Goal: Task Accomplishment & Management: Use online tool/utility

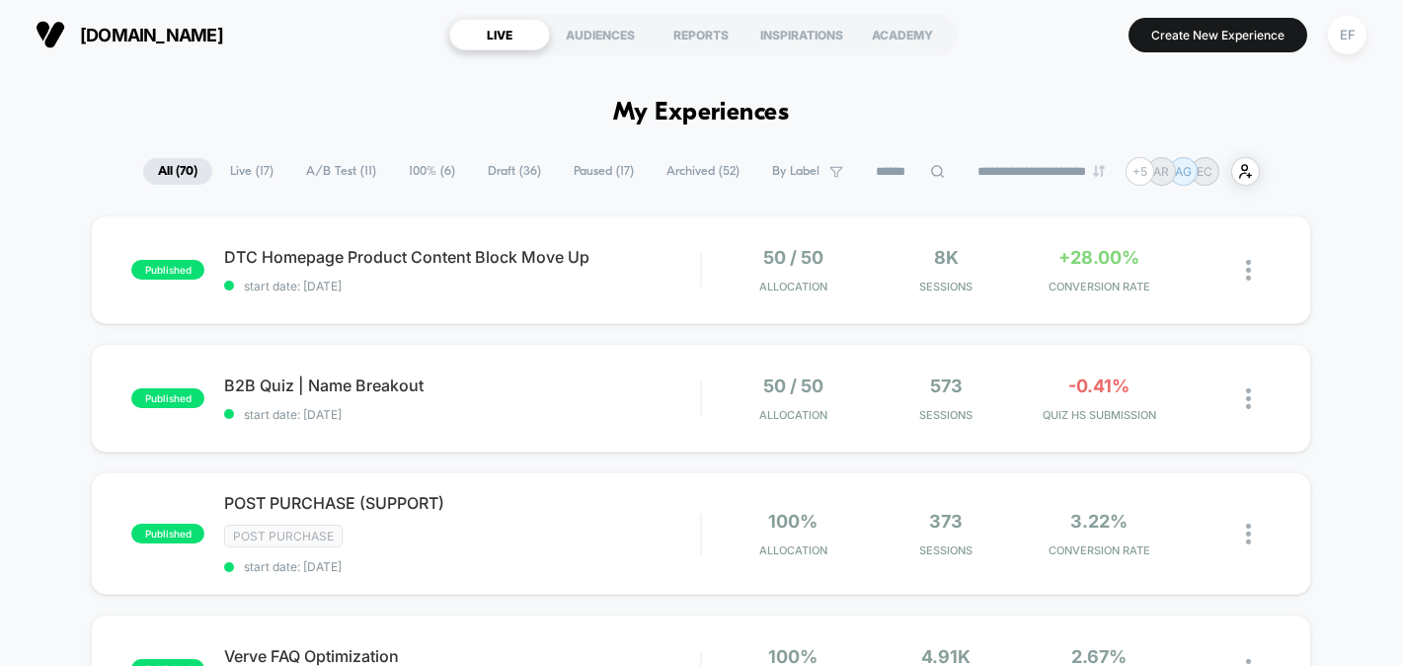
click at [502, 174] on span "Draft ( 36 )" at bounding box center [514, 171] width 83 height 27
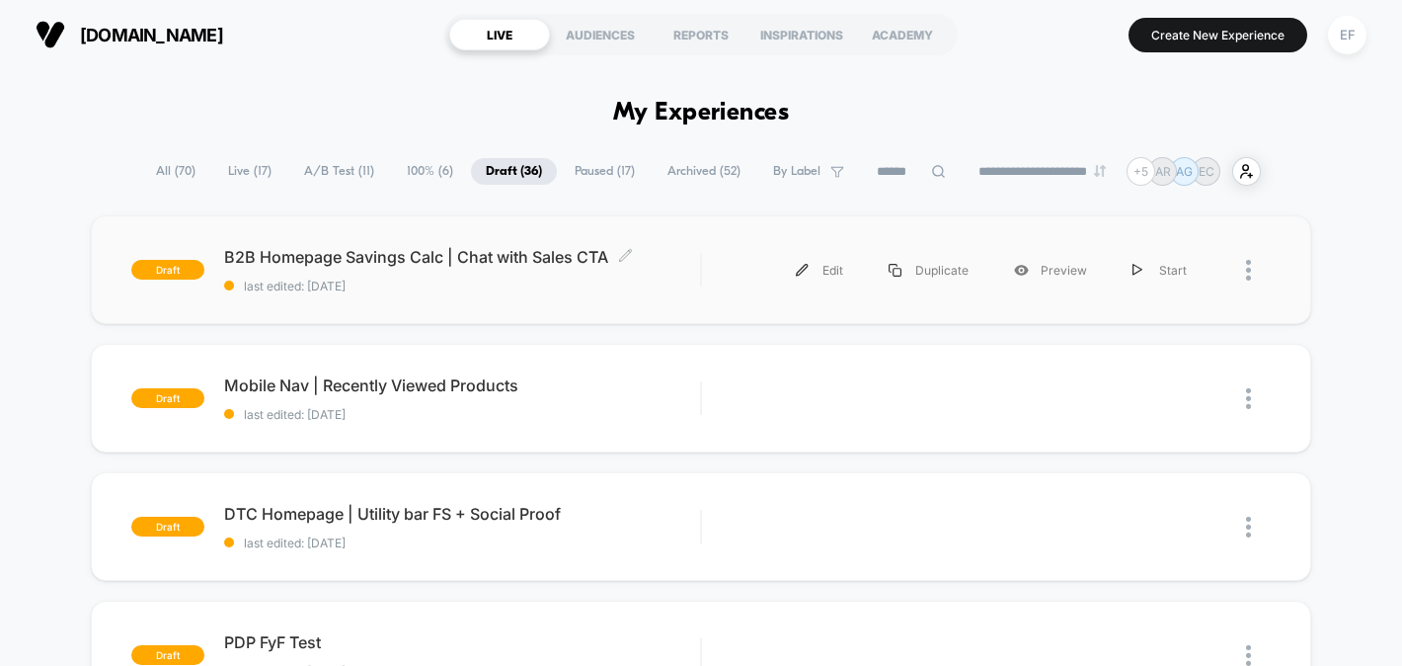
click at [520, 287] on span "last edited: 9/25/2025" at bounding box center [462, 285] width 476 height 15
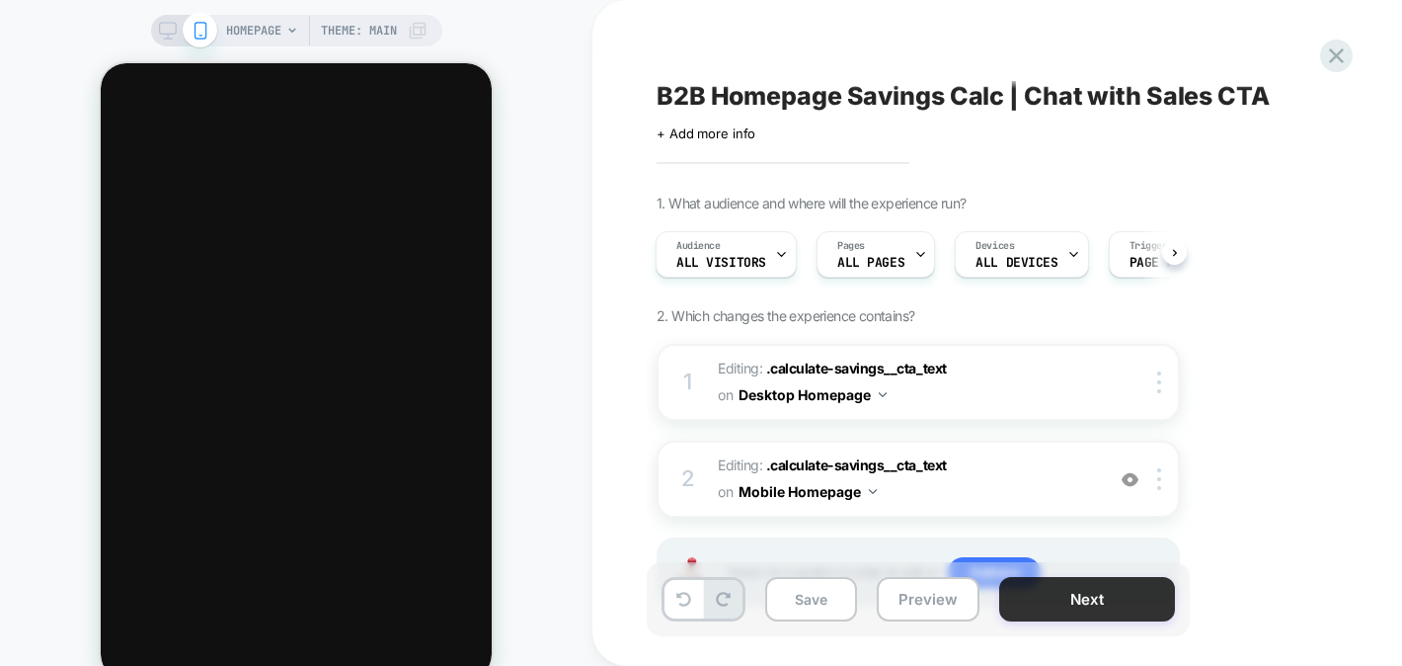
click at [1049, 607] on button "Next" at bounding box center [1087, 599] width 176 height 44
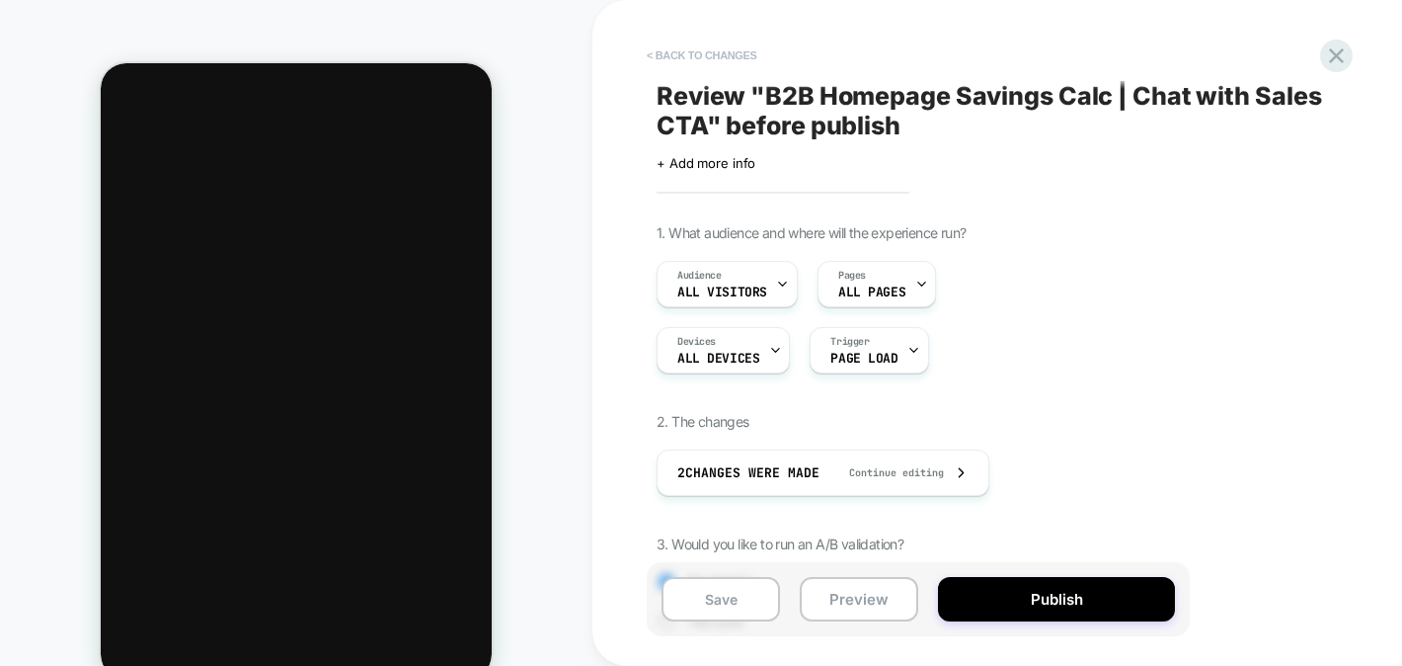
click at [736, 55] on button "< Back to changes" at bounding box center [702, 56] width 130 height 32
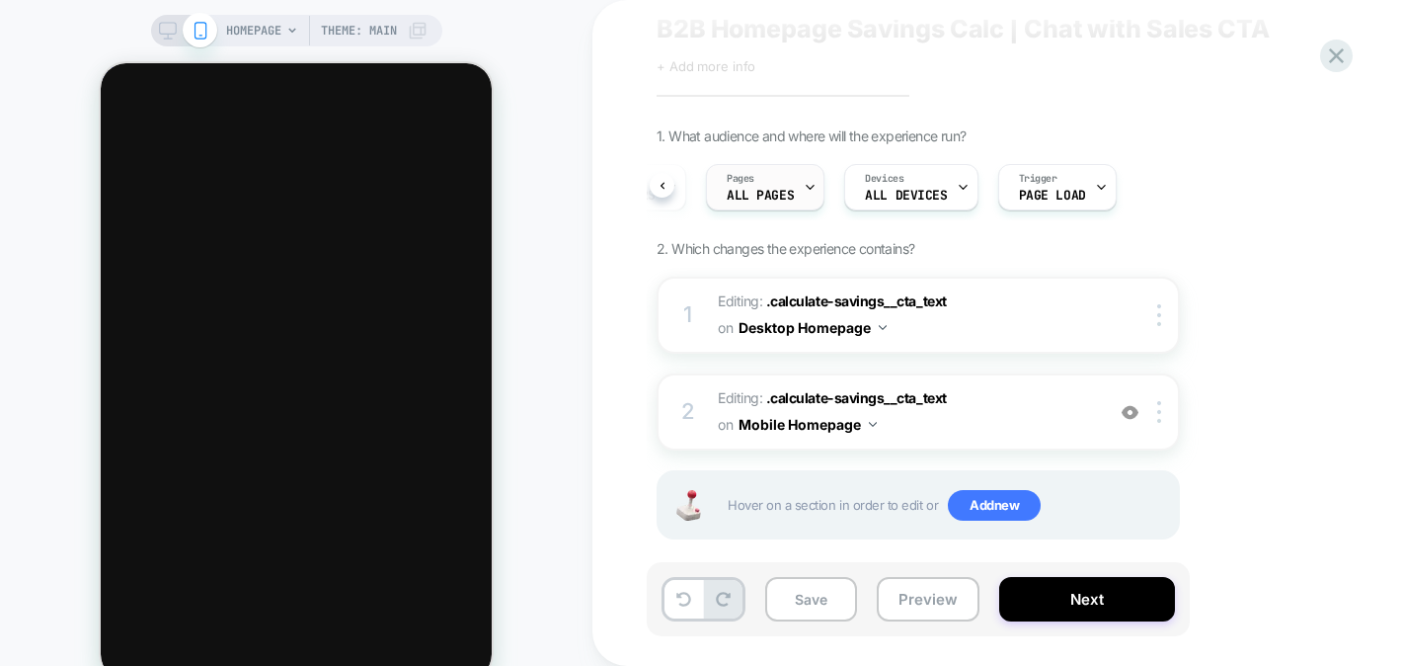
scroll to position [0, 119]
click at [1064, 600] on button "Next" at bounding box center [1087, 599] width 176 height 44
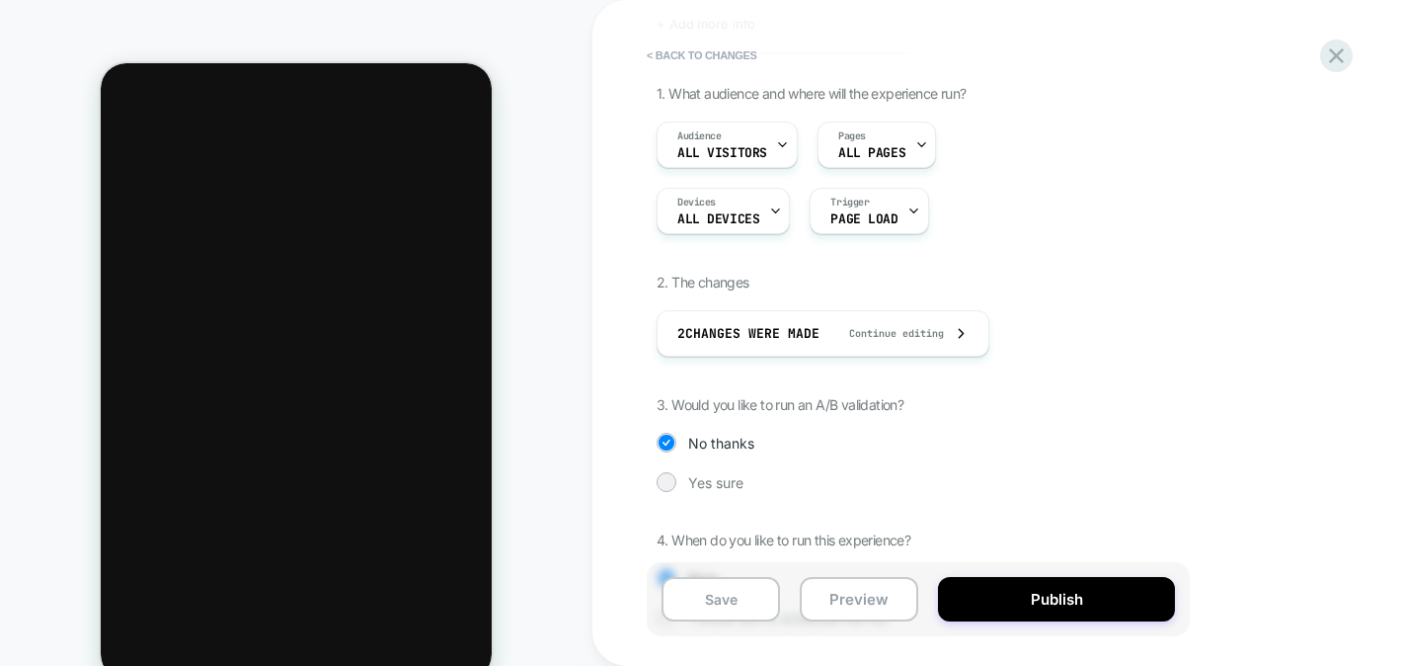
scroll to position [228, 0]
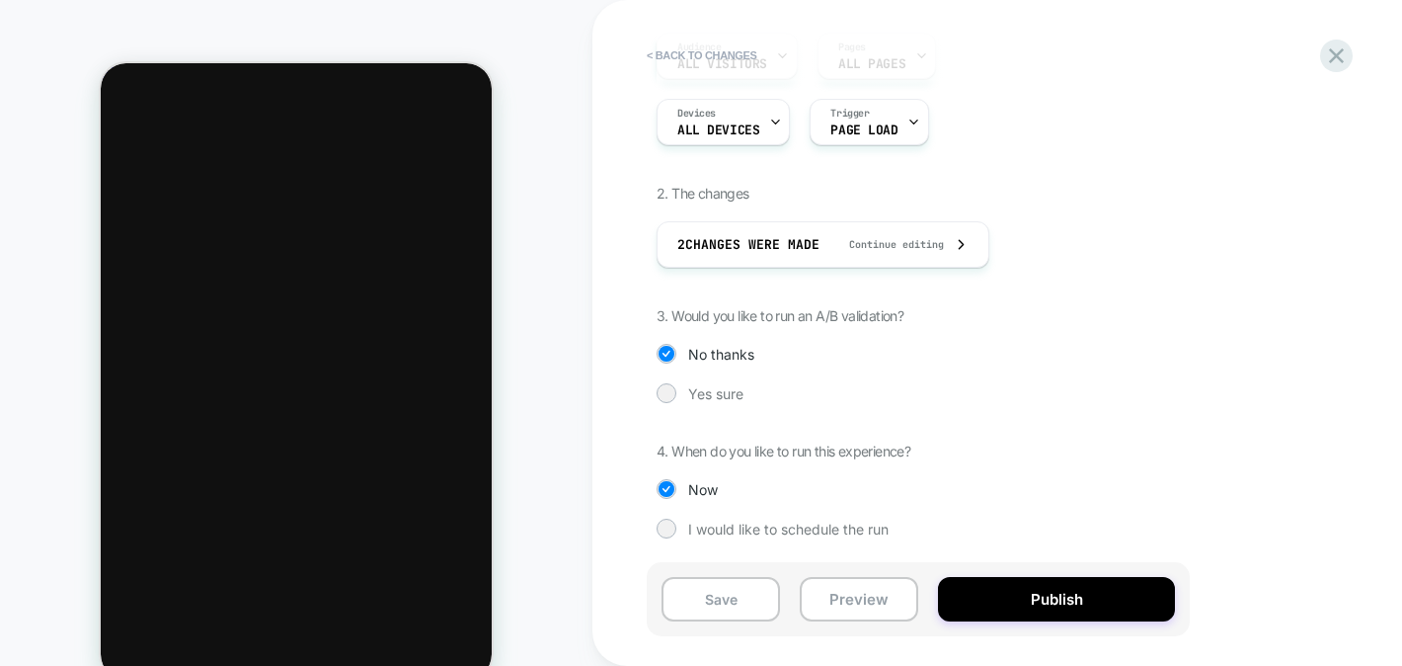
click at [693, 402] on div "1. What audience and where will the experience run? Audience All Visitors Pages…" at bounding box center [1017, 282] width 721 height 572
click at [695, 396] on span "Yes sure" at bounding box center [715, 393] width 55 height 17
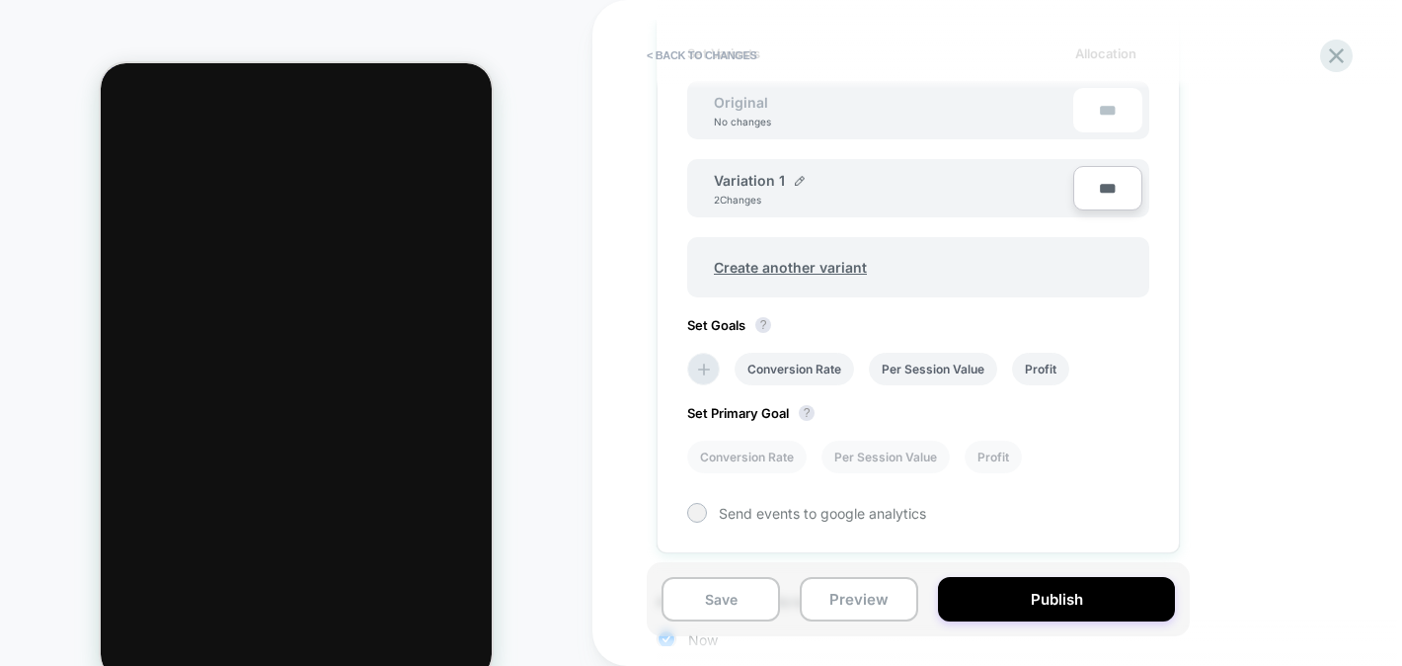
scroll to position [637, 0]
click at [707, 364] on icon at bounding box center [704, 368] width 20 height 20
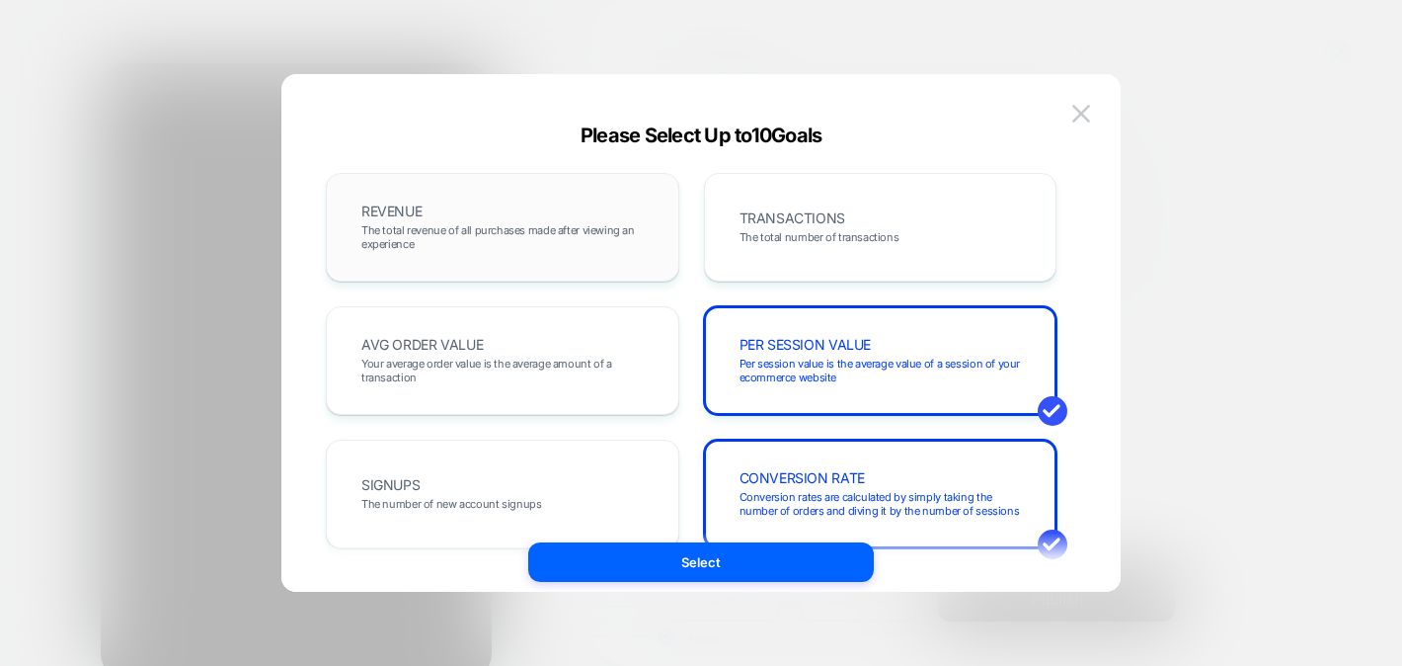
click at [600, 227] on span "The total revenue of all purchases made after viewing an experience" at bounding box center [502, 237] width 282 height 28
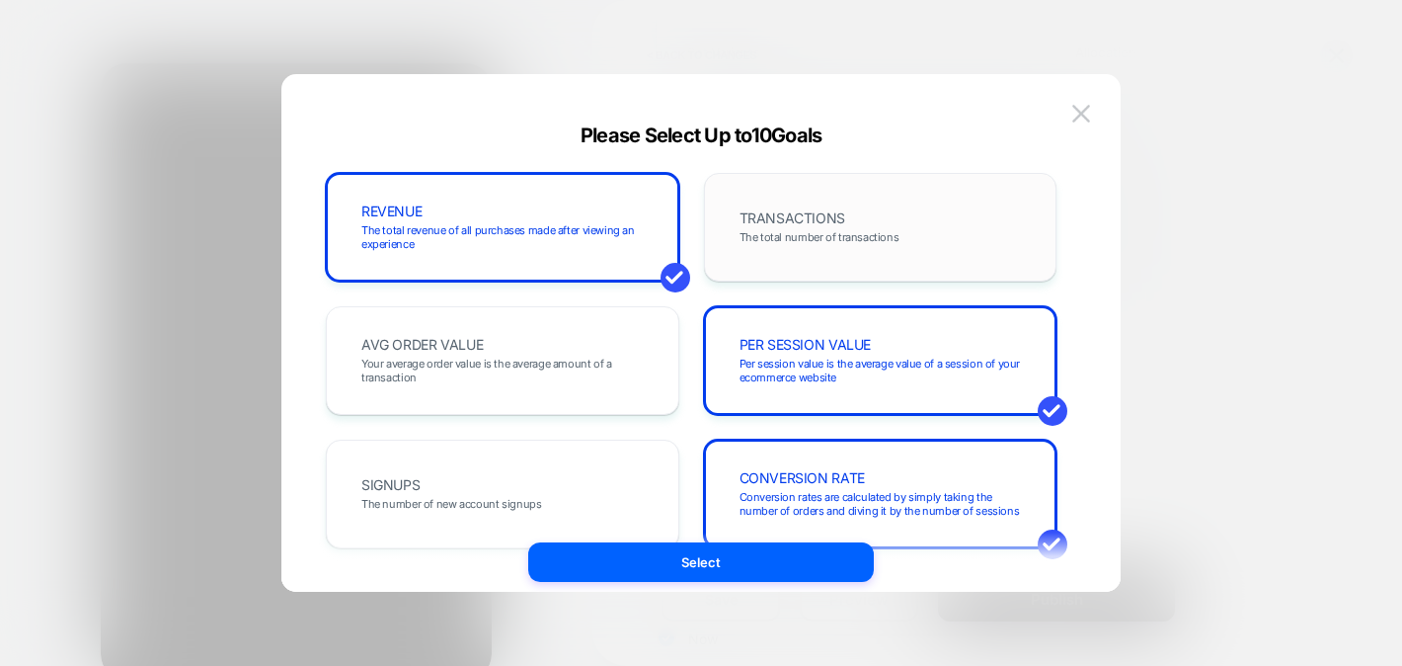
click at [815, 217] on span "TRANSACTIONS" at bounding box center [793, 218] width 106 height 14
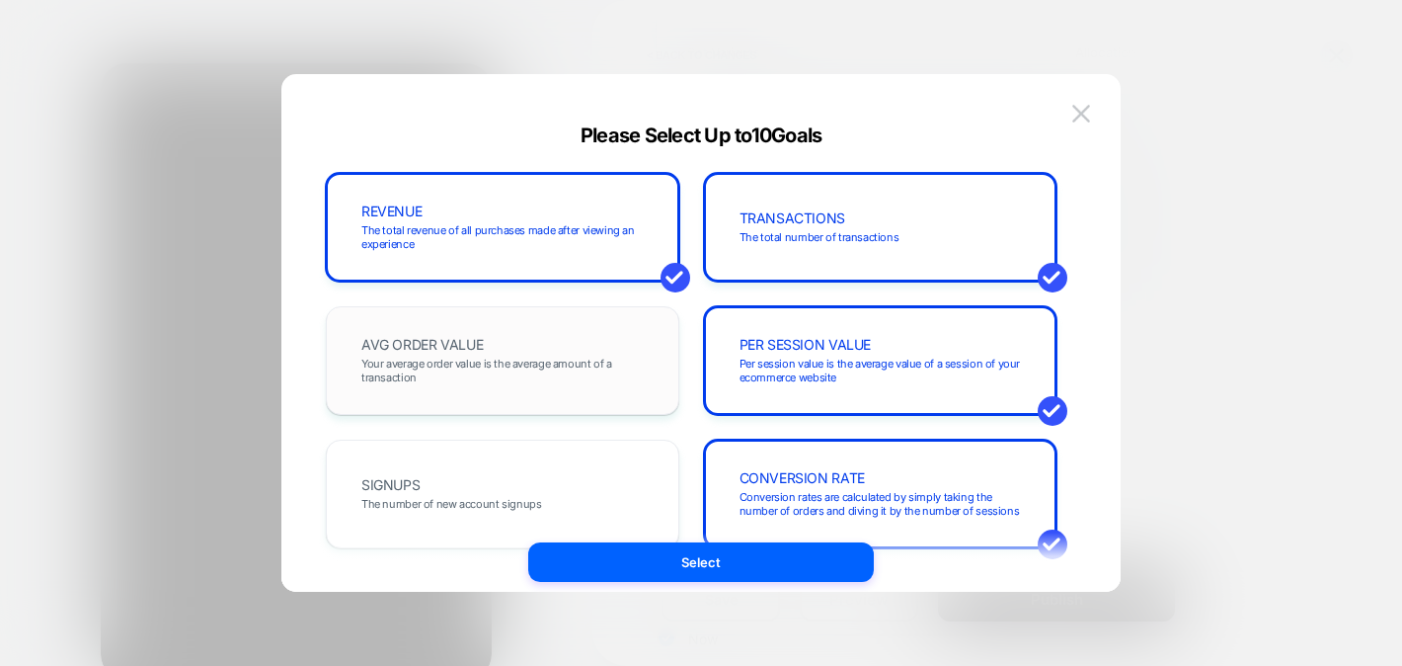
click at [596, 359] on span "Your average order value is the average amount of a transaction" at bounding box center [502, 371] width 282 height 28
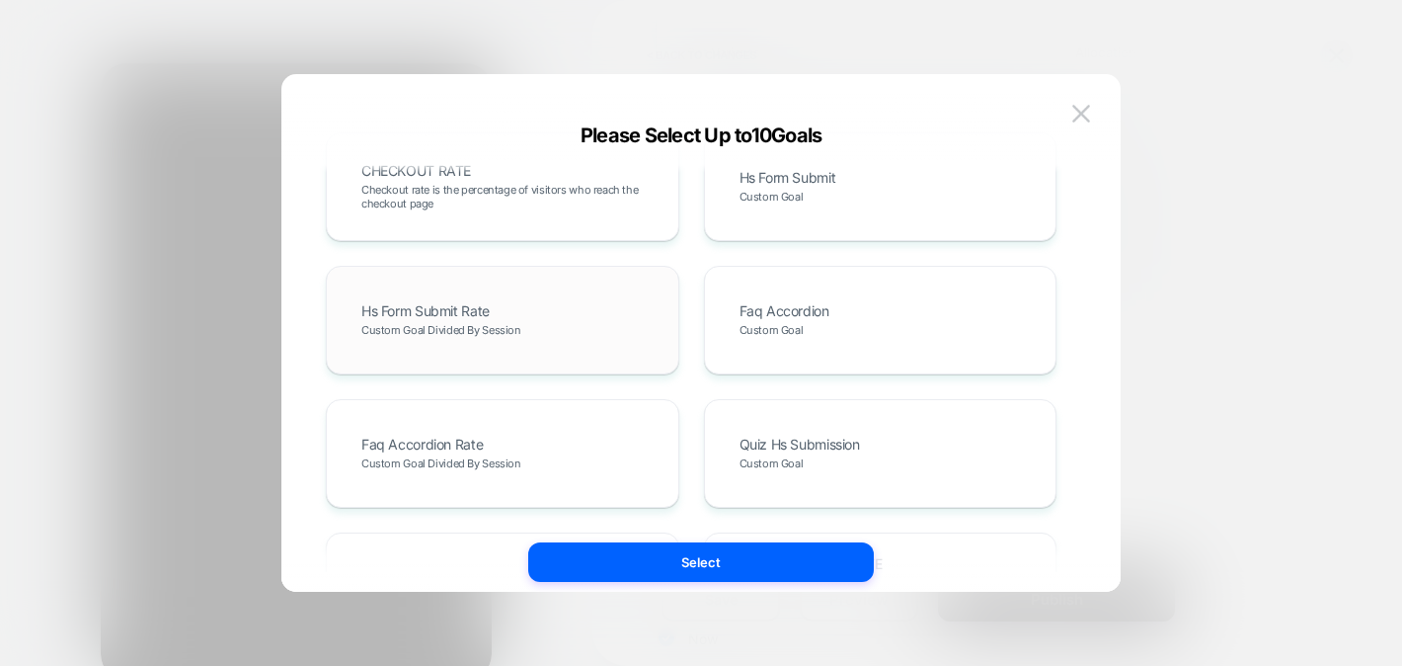
click at [586, 333] on div "Hs Form Submit Rate Custom Goal Divided By Session" at bounding box center [503, 319] width 312 height 67
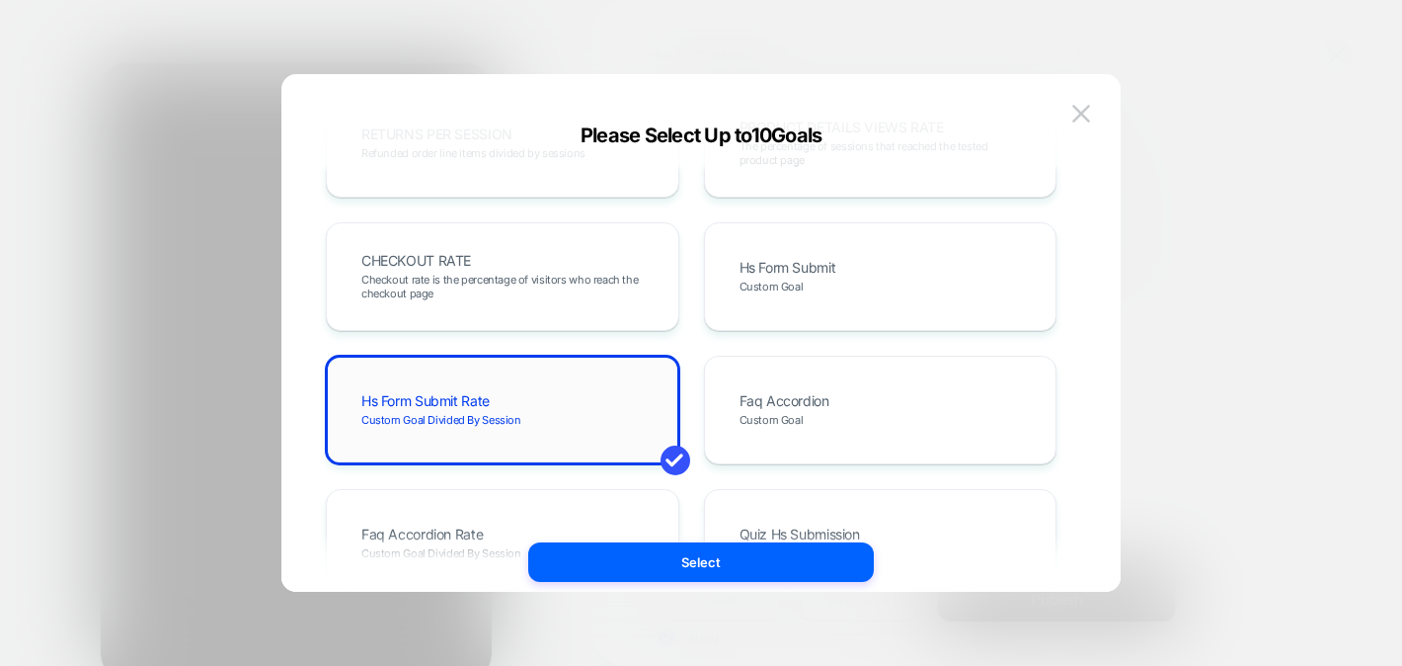
scroll to position [749, 0]
click at [780, 316] on div "Hs Form Submit Custom Goal" at bounding box center [881, 278] width 354 height 109
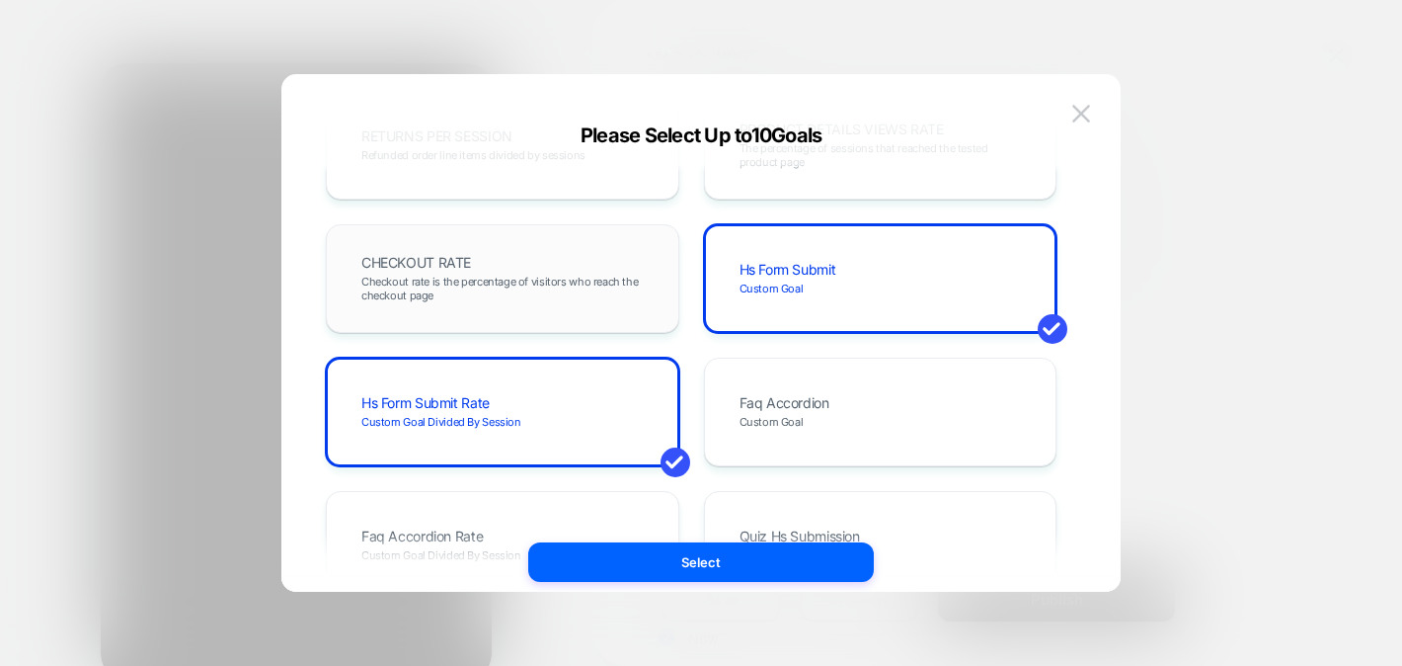
click at [593, 280] on span "Checkout rate is the percentage of visitors who reach the checkout page" at bounding box center [502, 289] width 282 height 28
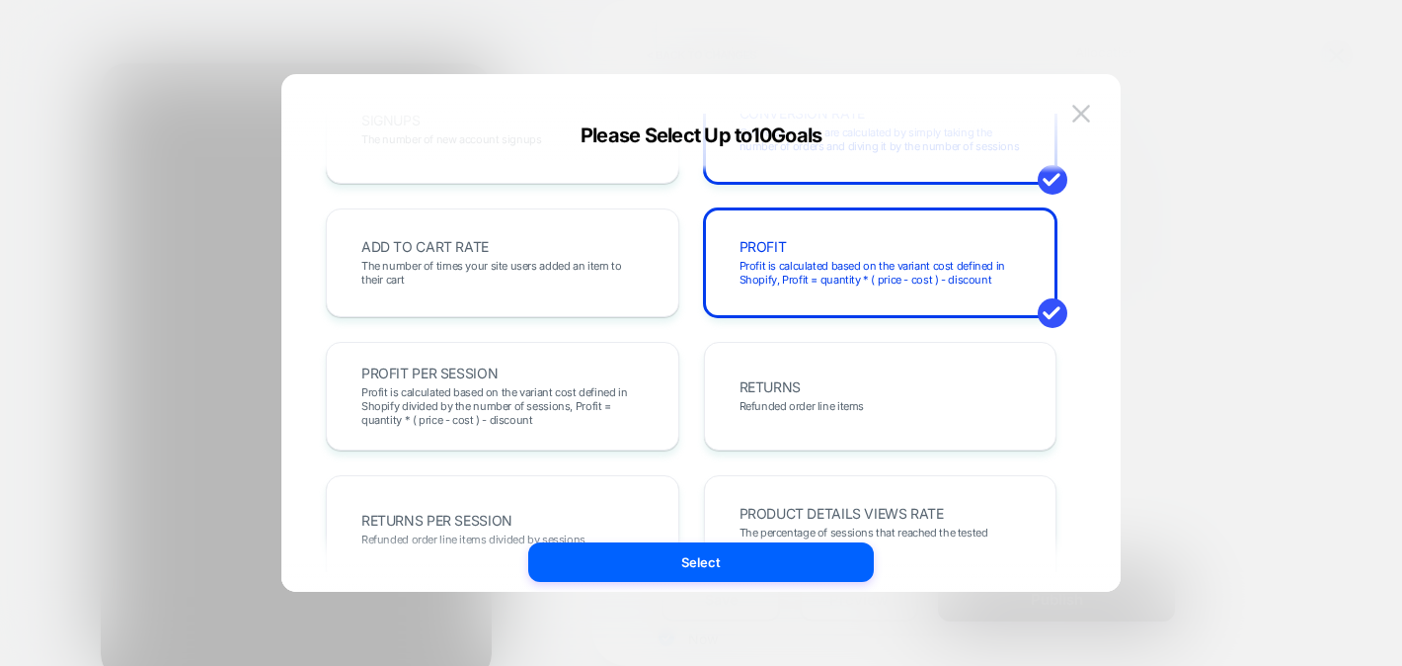
scroll to position [246, 0]
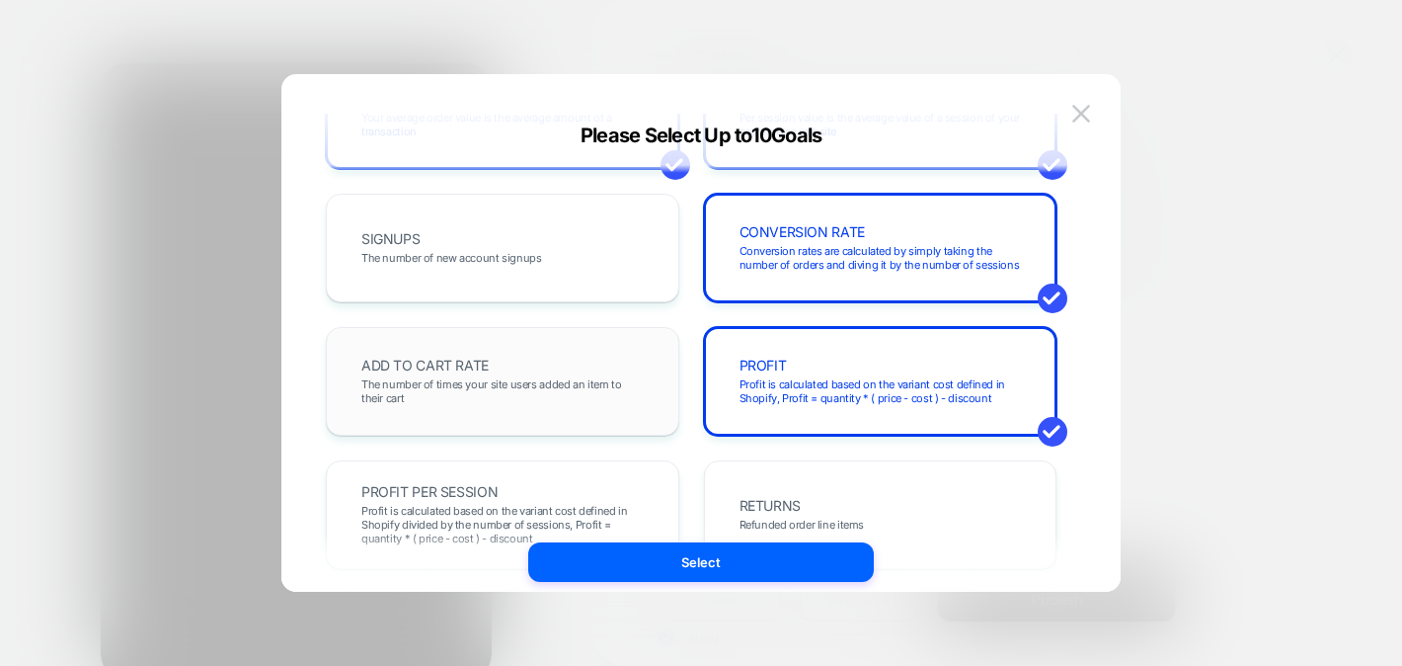
click at [564, 348] on div "ADD TO CART RATE The number of times your site users added an item to their cart" at bounding box center [503, 381] width 312 height 67
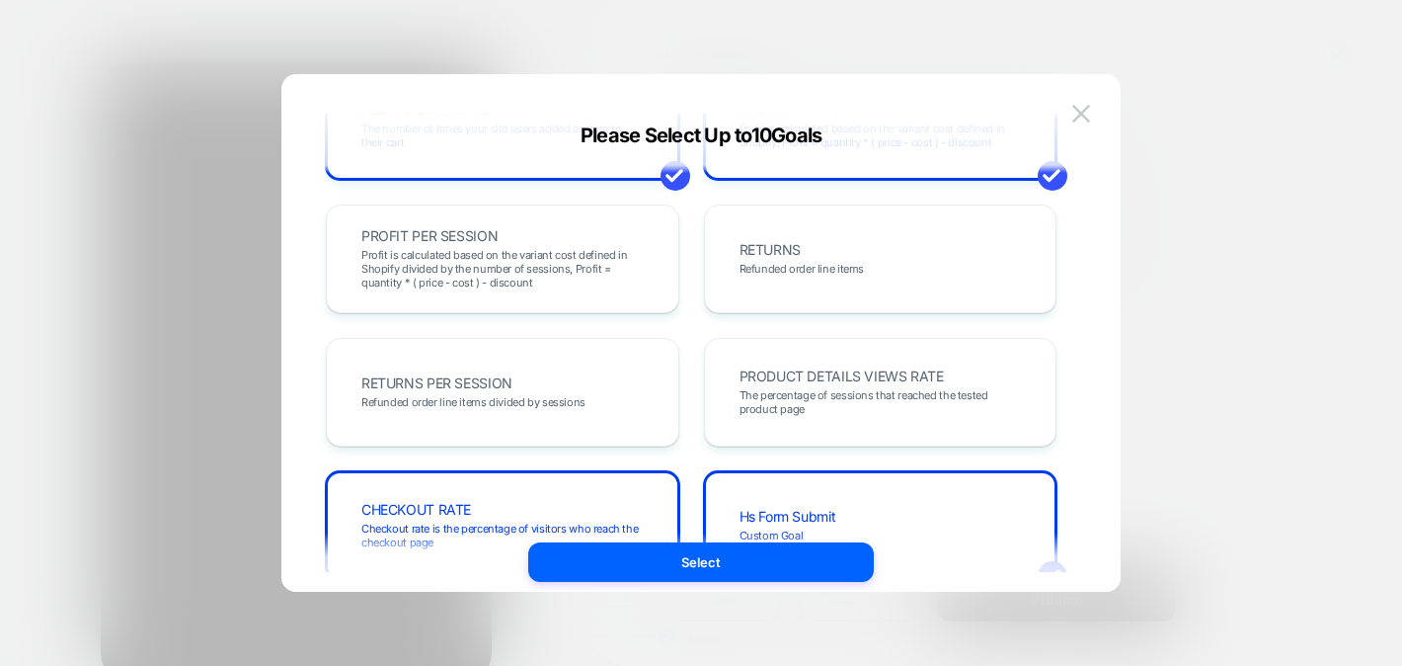
scroll to position [517, 0]
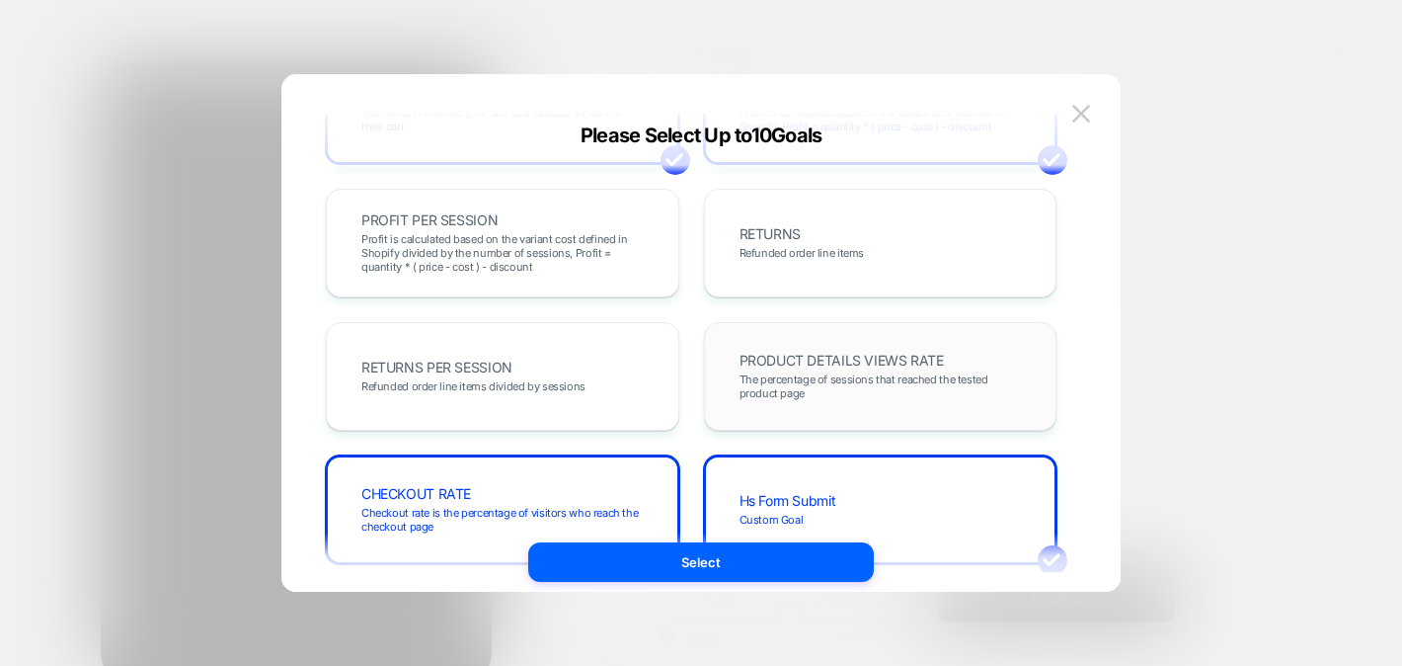
click at [799, 392] on span "The percentage of sessions that reached the tested product page" at bounding box center [881, 386] width 282 height 28
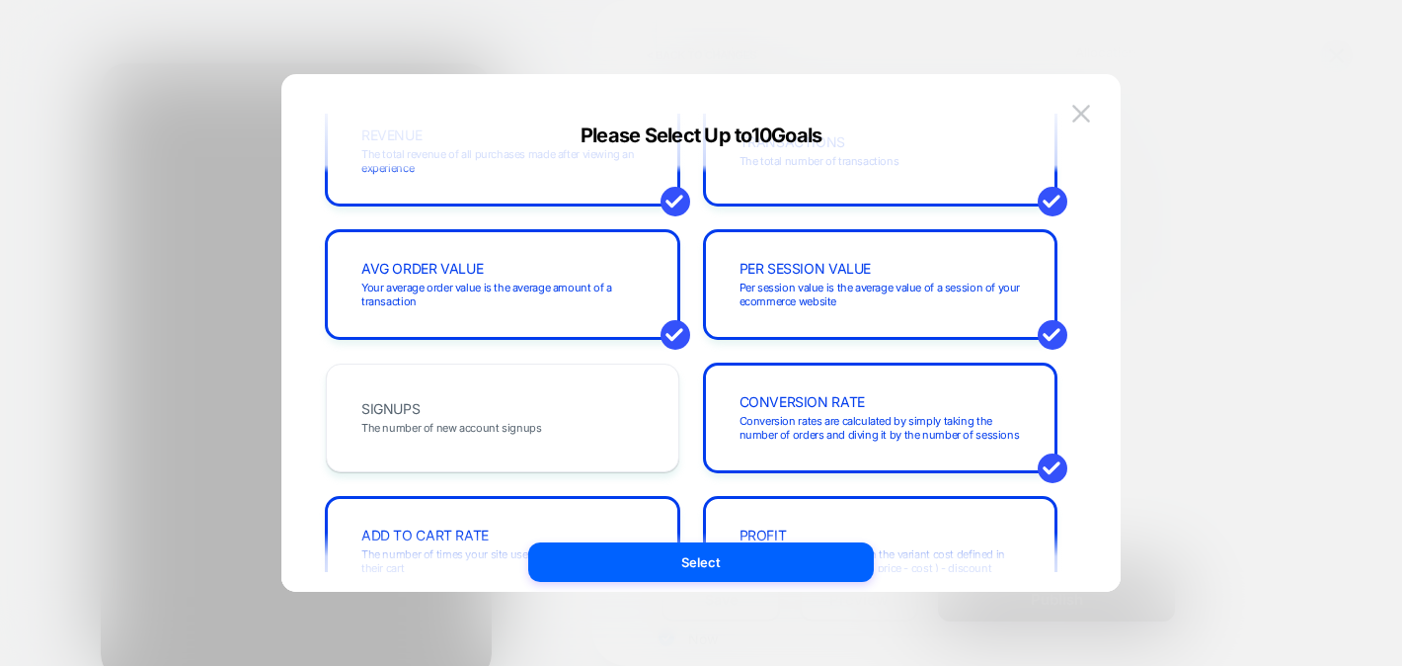
scroll to position [0, 0]
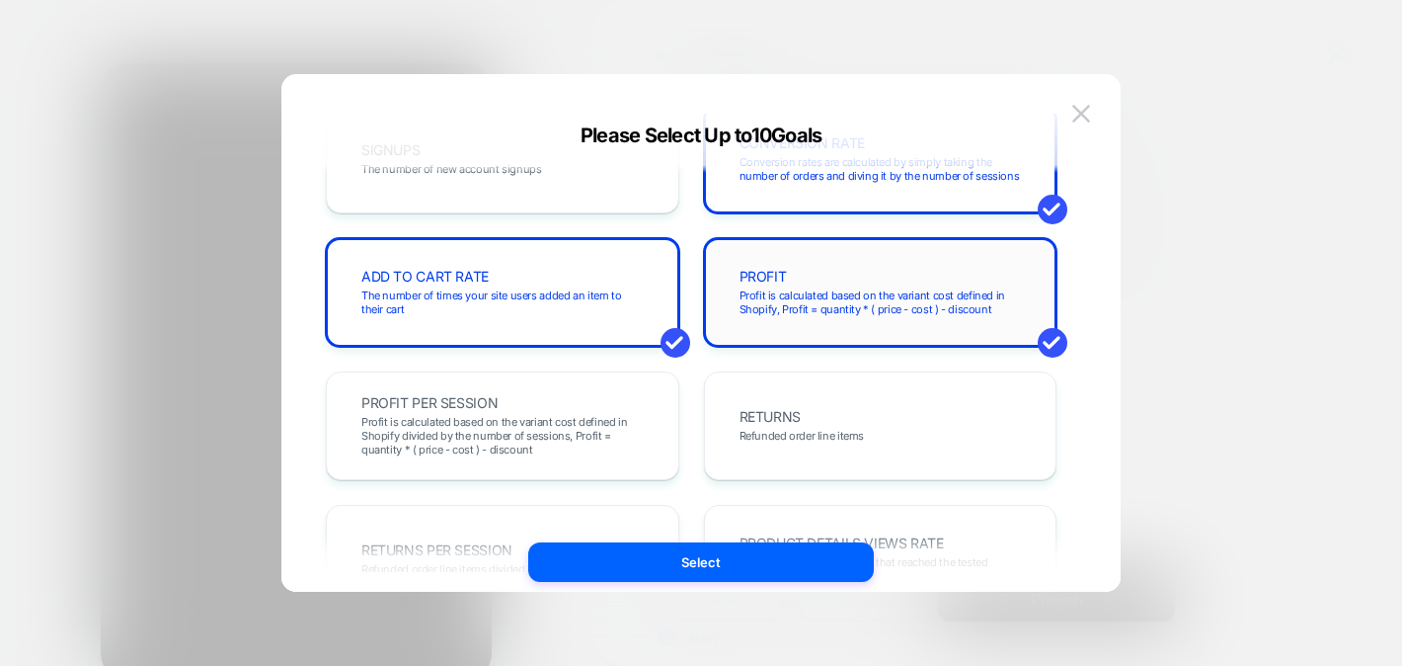
click at [776, 293] on span "Profit is calculated based on the variant cost defined in Shopify, Profit = qua…" at bounding box center [881, 302] width 282 height 28
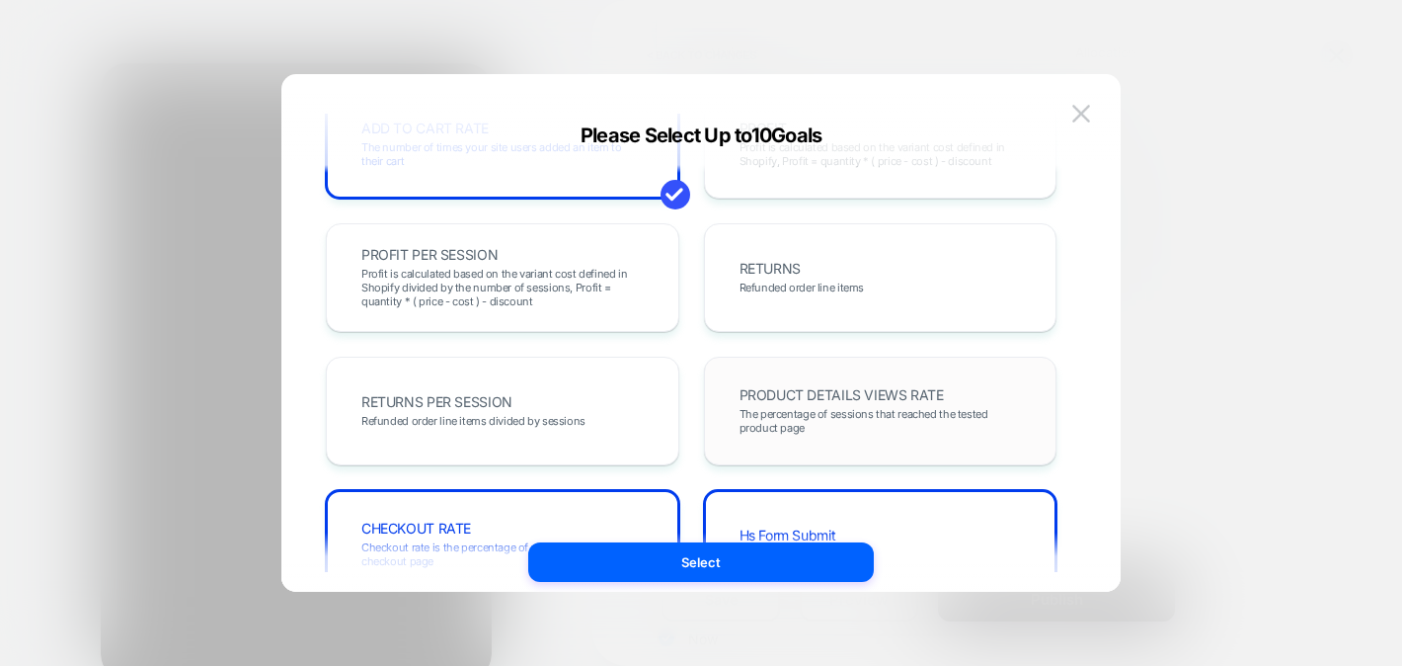
click at [771, 419] on span "The percentage of sessions that reached the tested product page" at bounding box center [881, 421] width 282 height 28
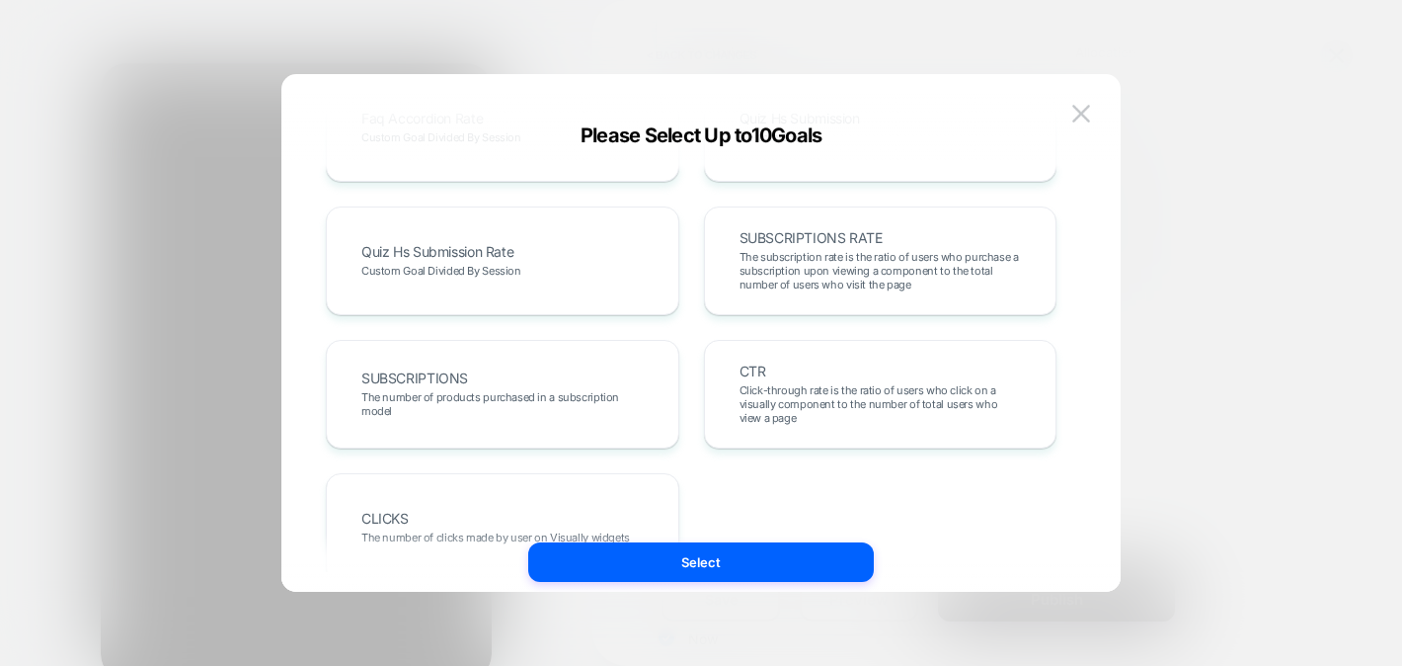
scroll to position [1235, 0]
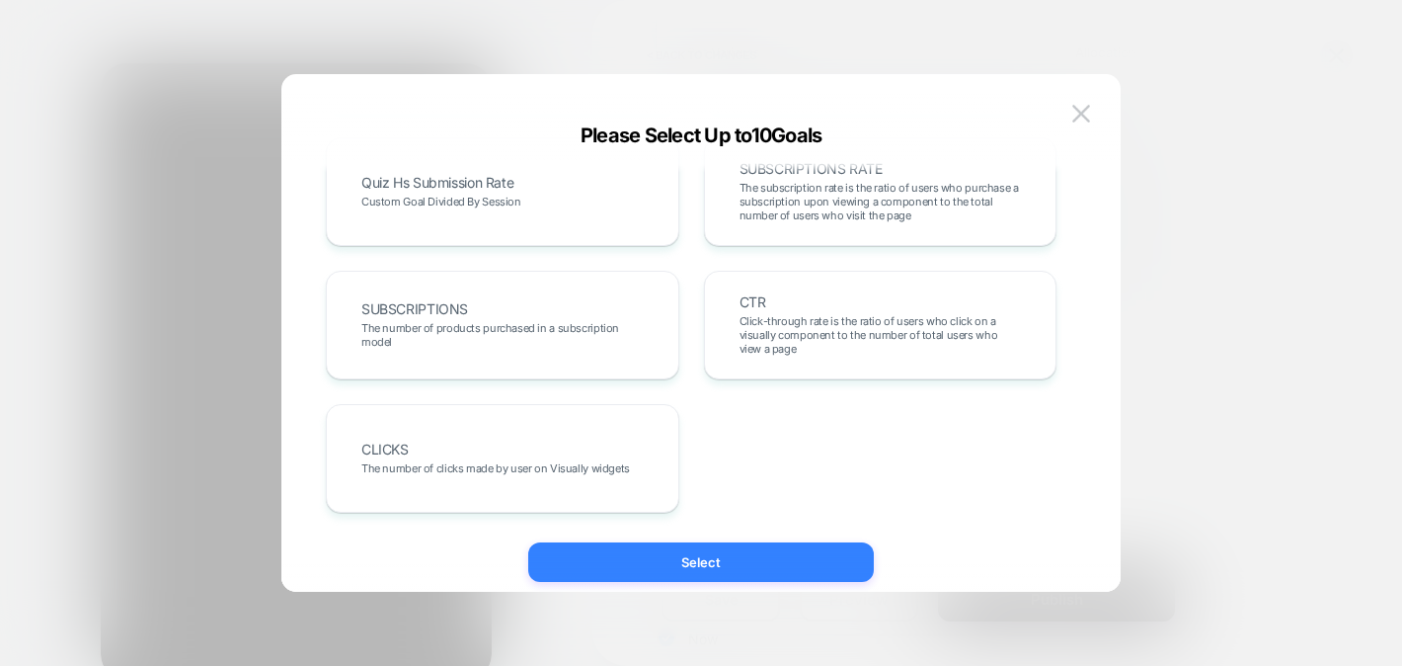
click at [744, 559] on button "Select" at bounding box center [701, 562] width 346 height 40
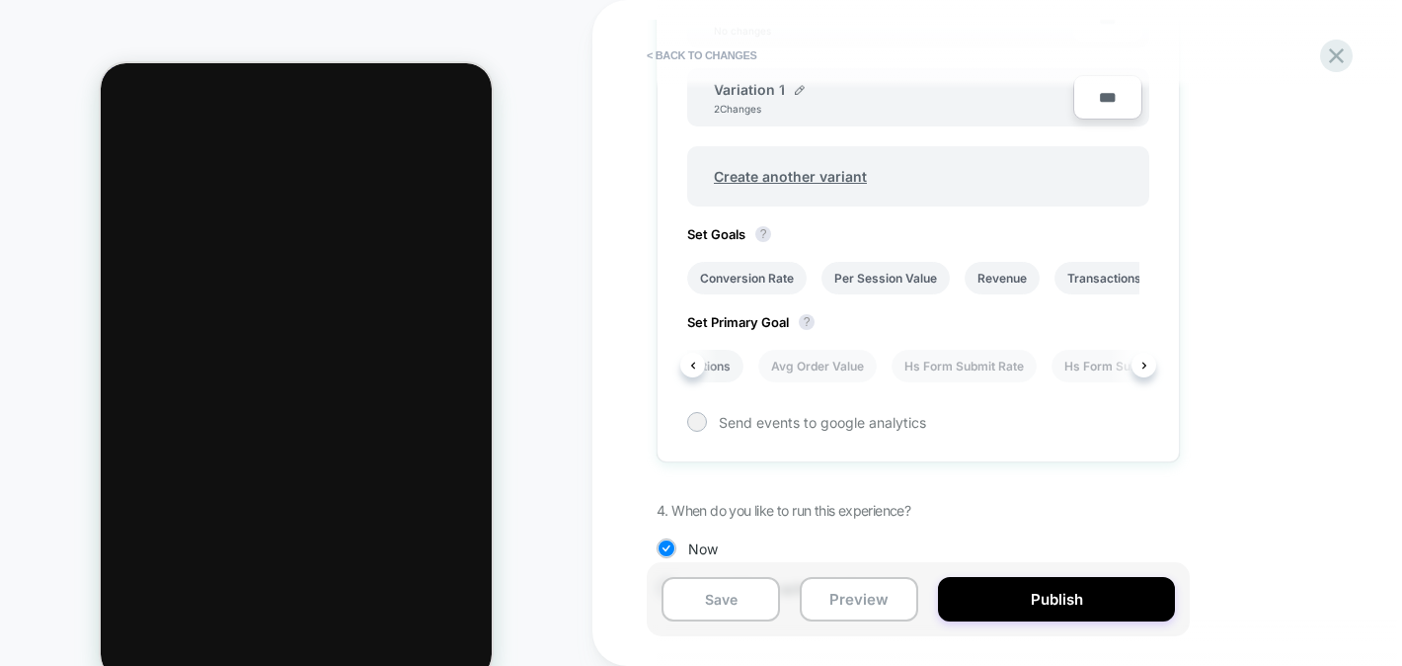
scroll to position [0, 428]
click at [956, 372] on li "Hs Form Submit Rate" at bounding box center [947, 366] width 145 height 33
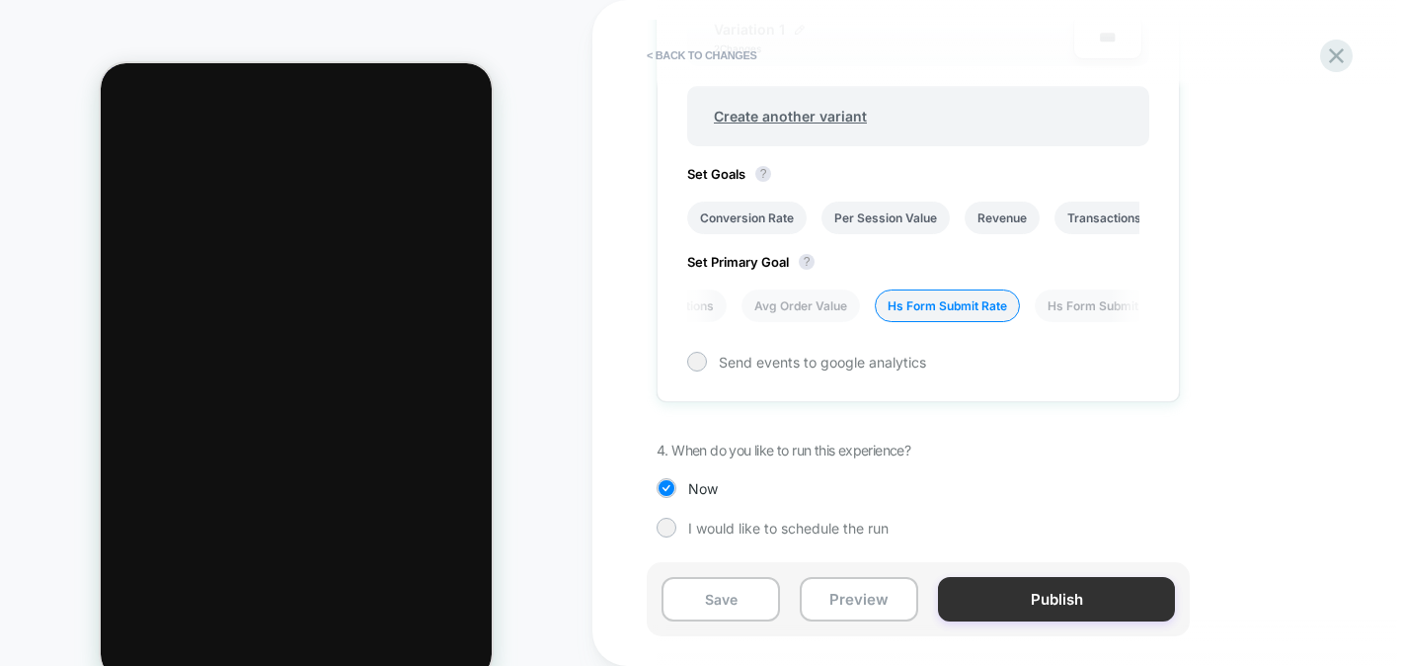
click at [1049, 601] on button "Publish" at bounding box center [1056, 599] width 237 height 44
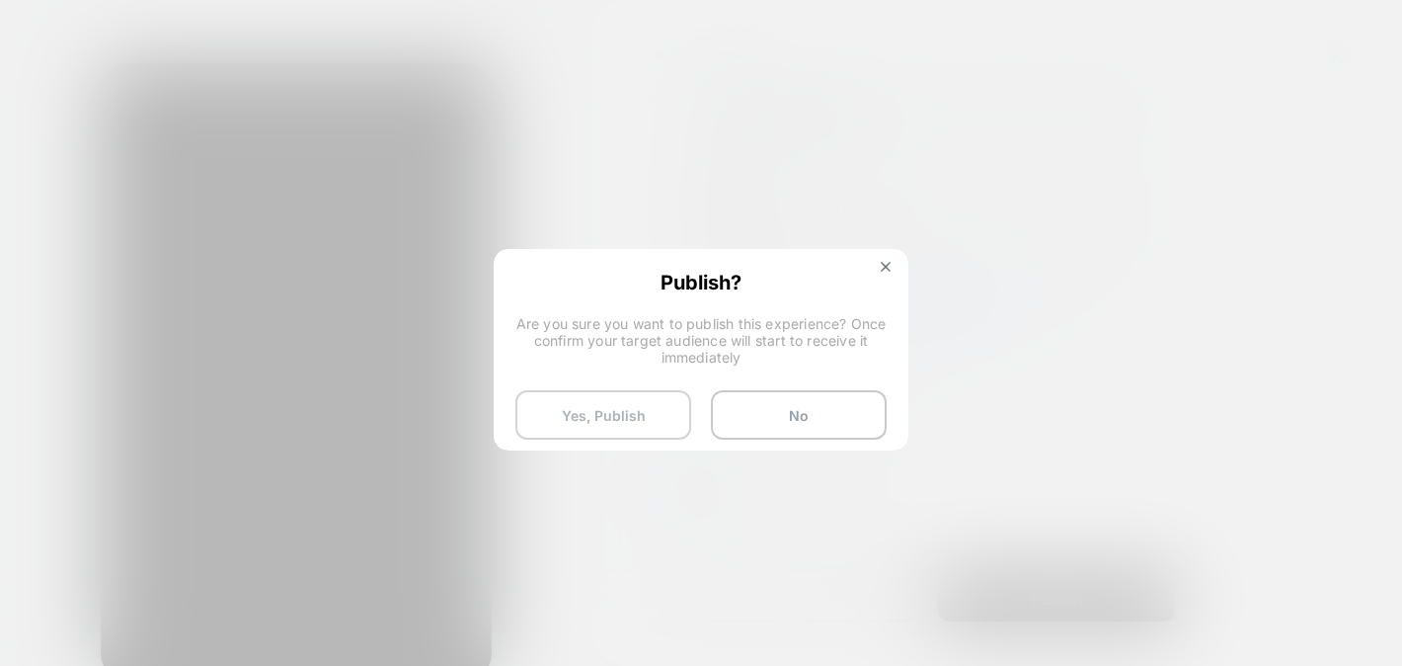
click at [572, 412] on button "Yes, Publish" at bounding box center [603, 414] width 176 height 49
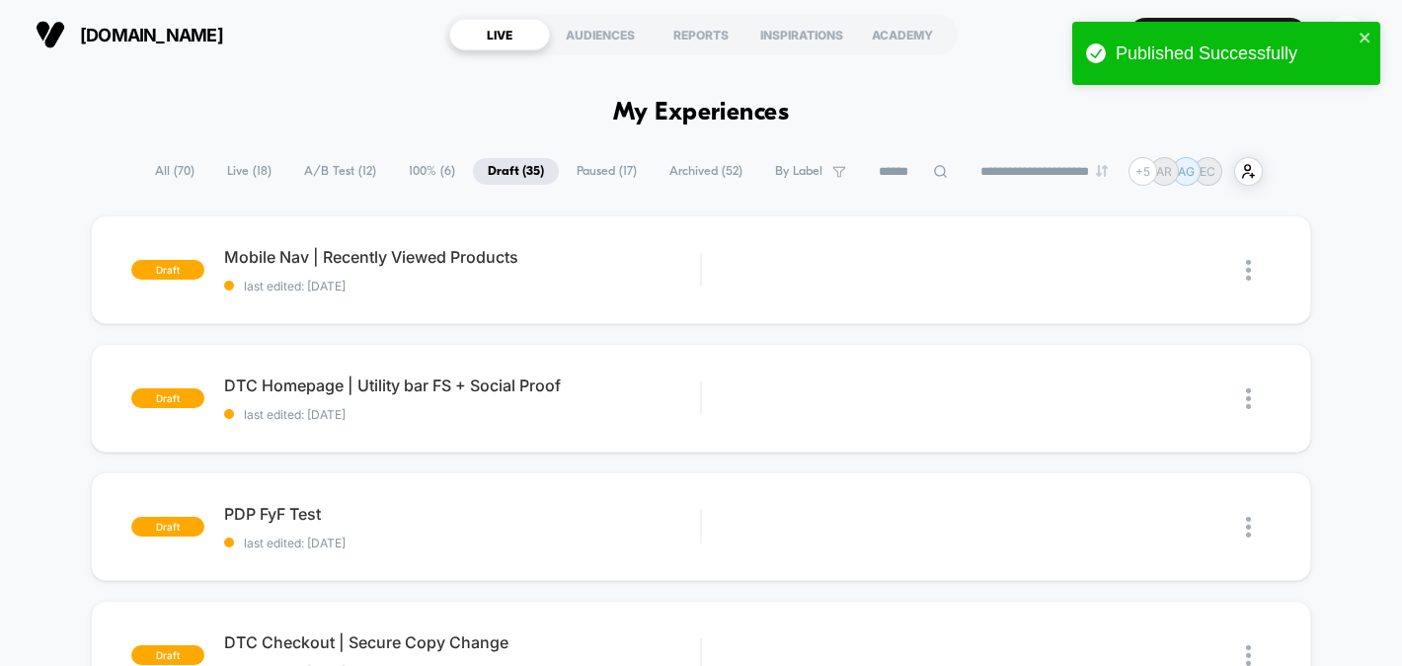
click at [330, 167] on span "A/B Test ( 12 )" at bounding box center [340, 171] width 102 height 27
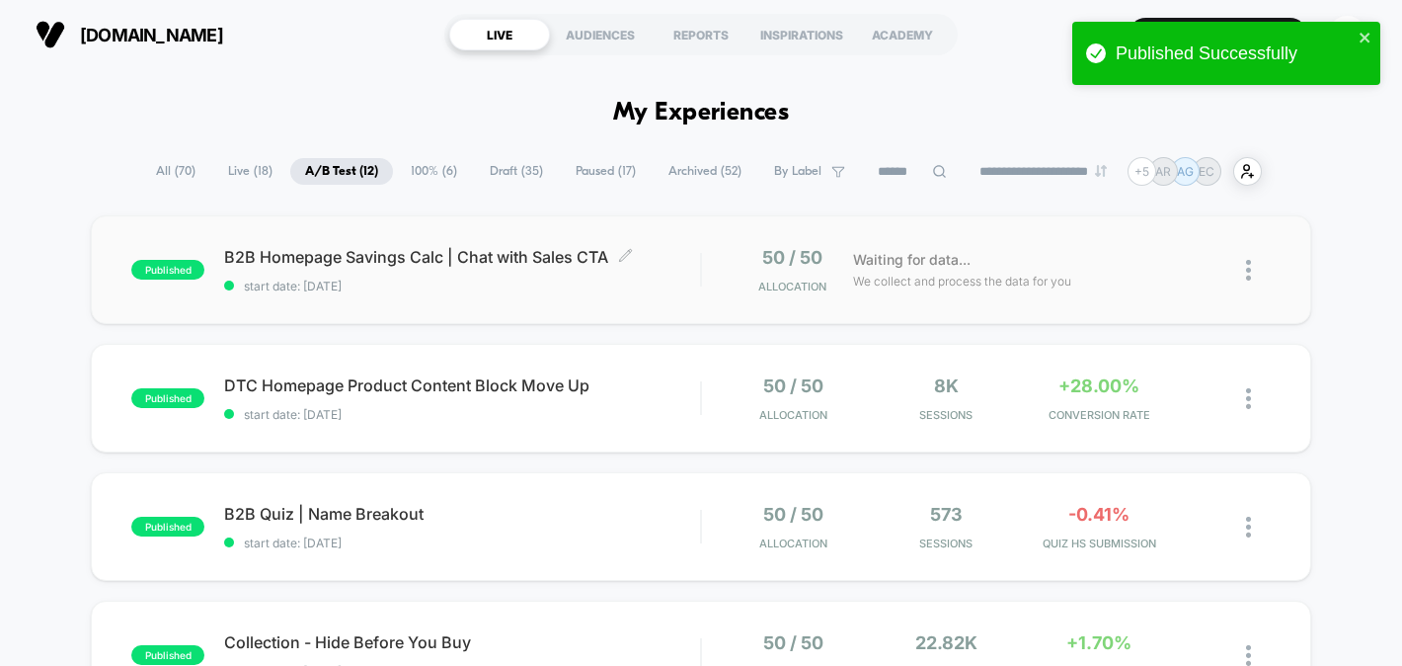
click at [690, 267] on div "B2B Homepage Savings Calc | Chat with Sales CTA Click to edit experience detail…" at bounding box center [462, 270] width 476 height 46
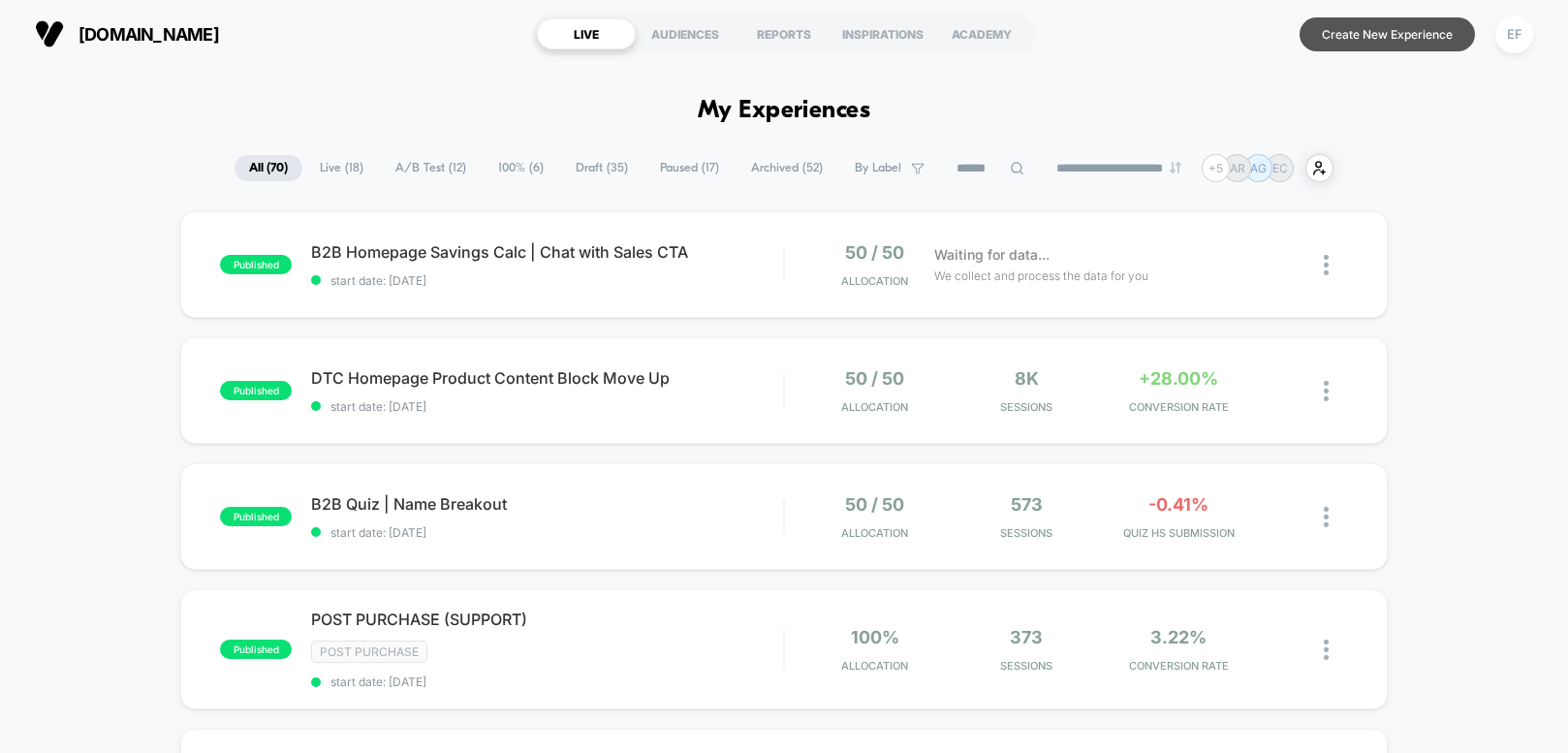
click at [1351, 39] on button "Create New Experience" at bounding box center [1386, 34] width 176 height 34
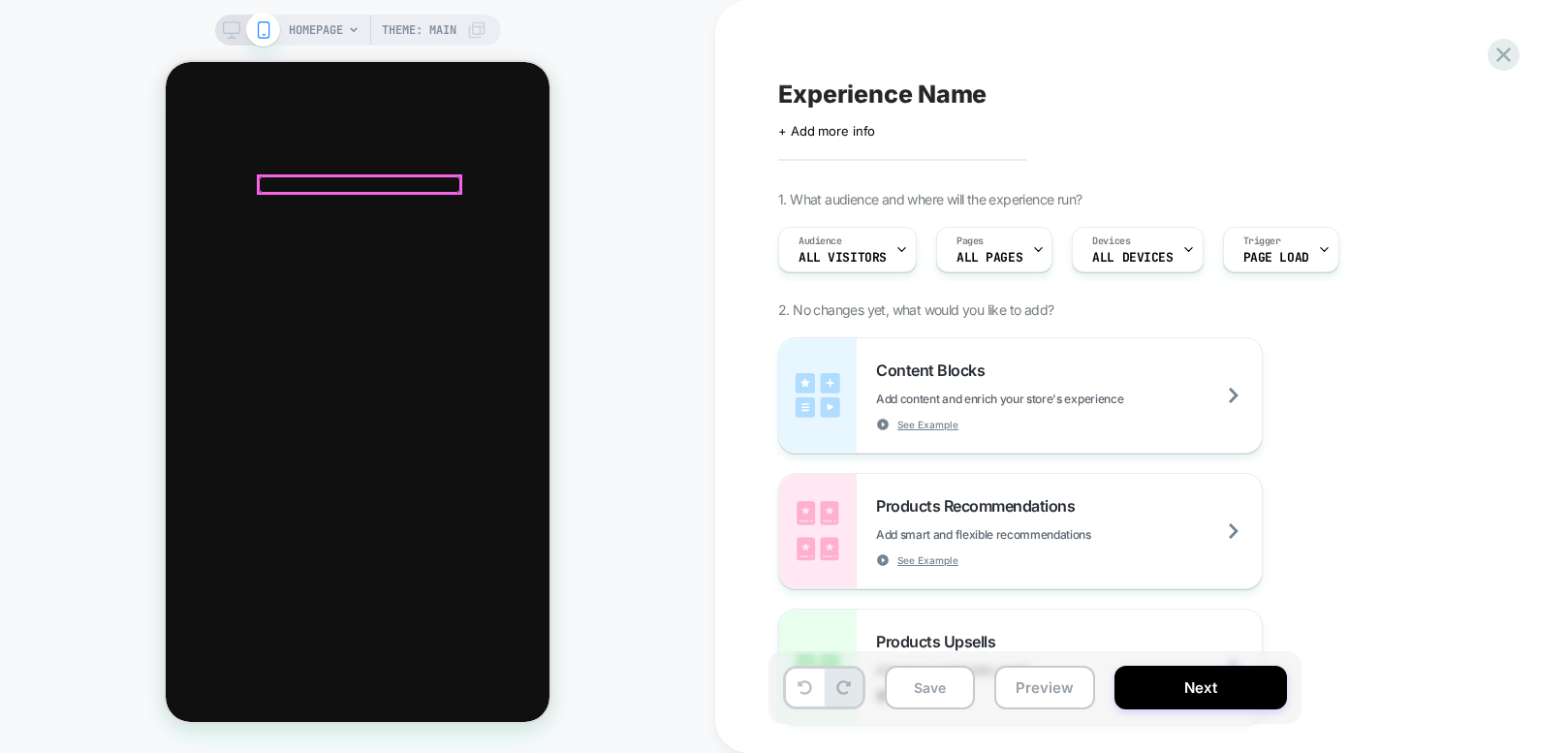
click at [372, 178] on div at bounding box center [359, 185] width 201 height 17
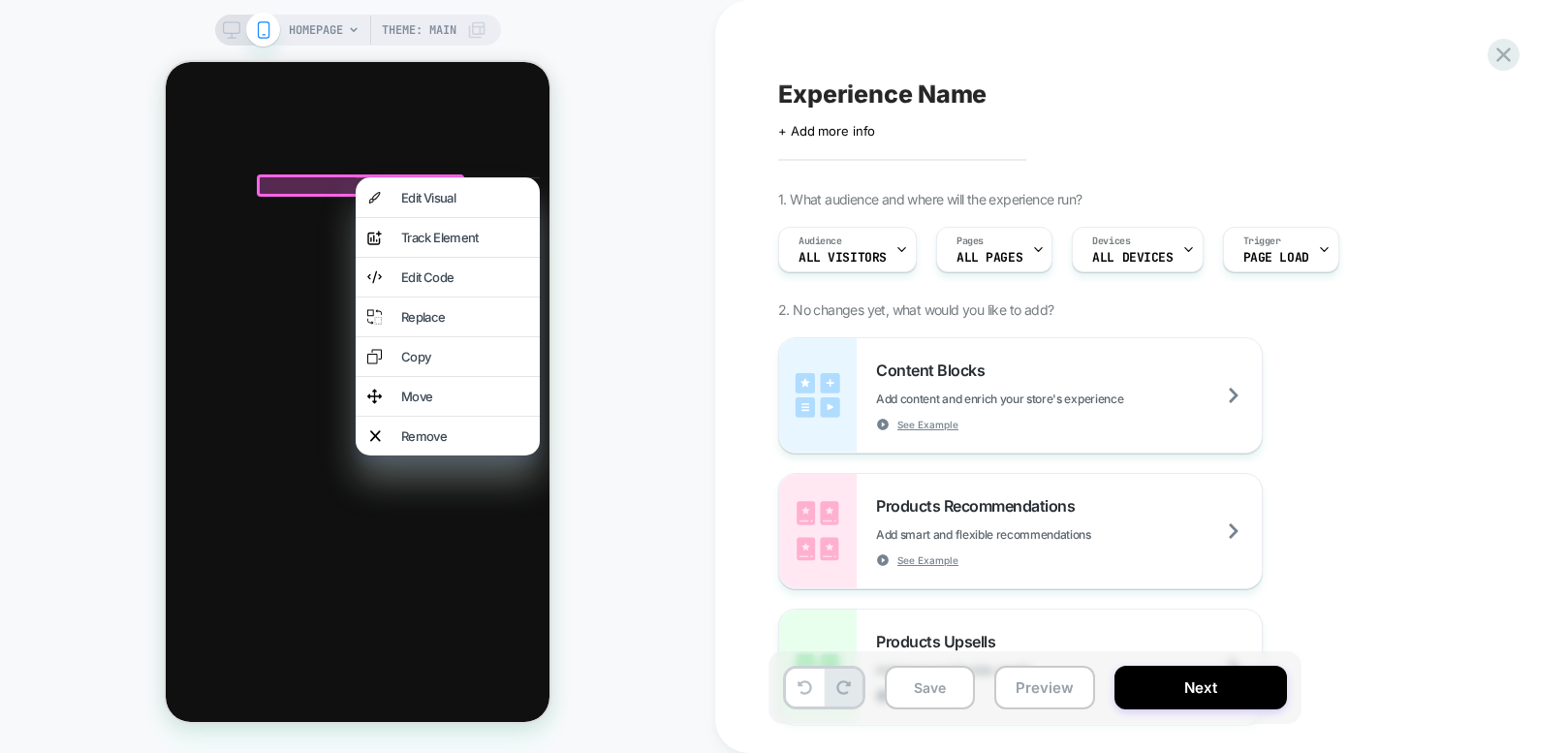
click at [349, 182] on div at bounding box center [360, 186] width 207 height 23
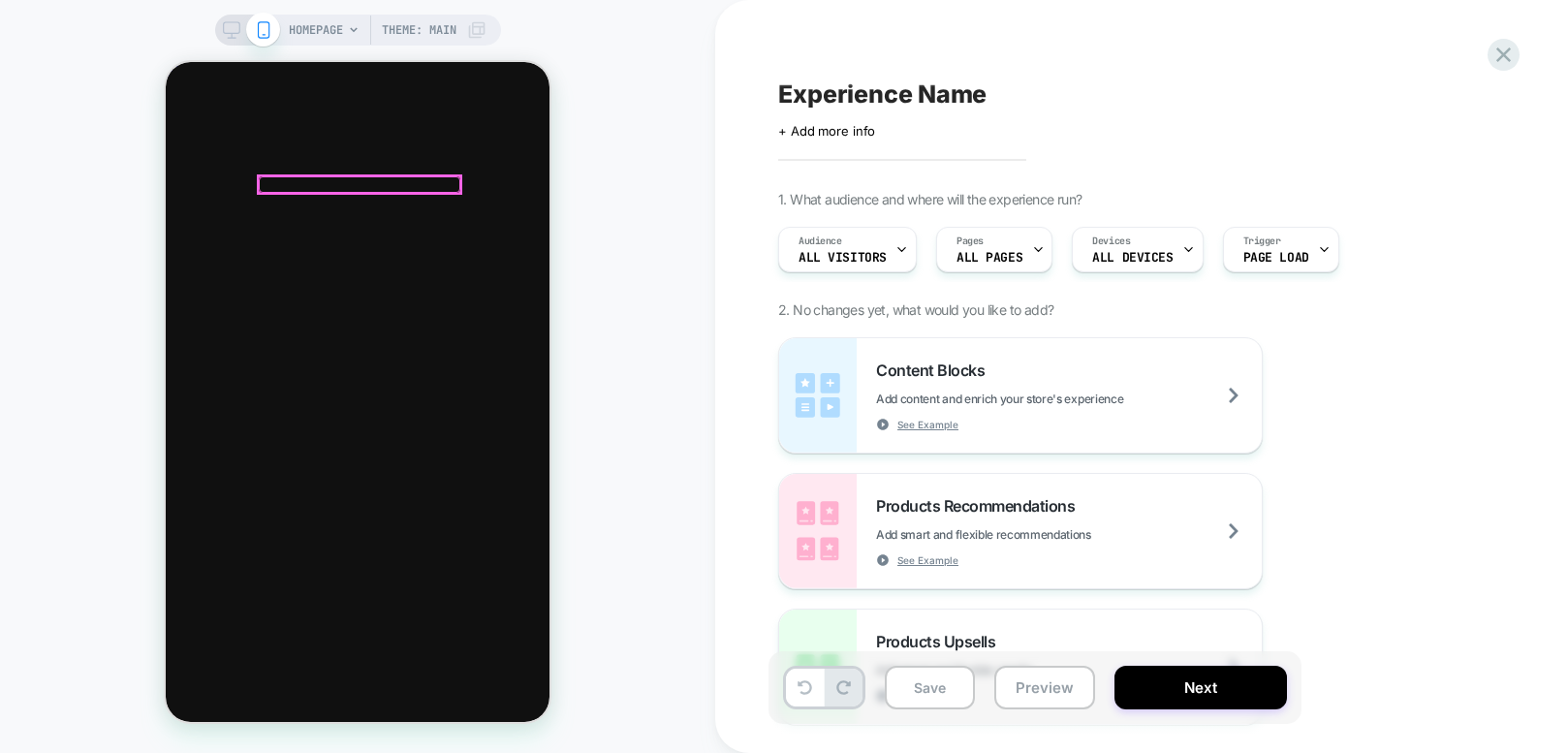
click at [363, 182] on div at bounding box center [359, 185] width 201 height 17
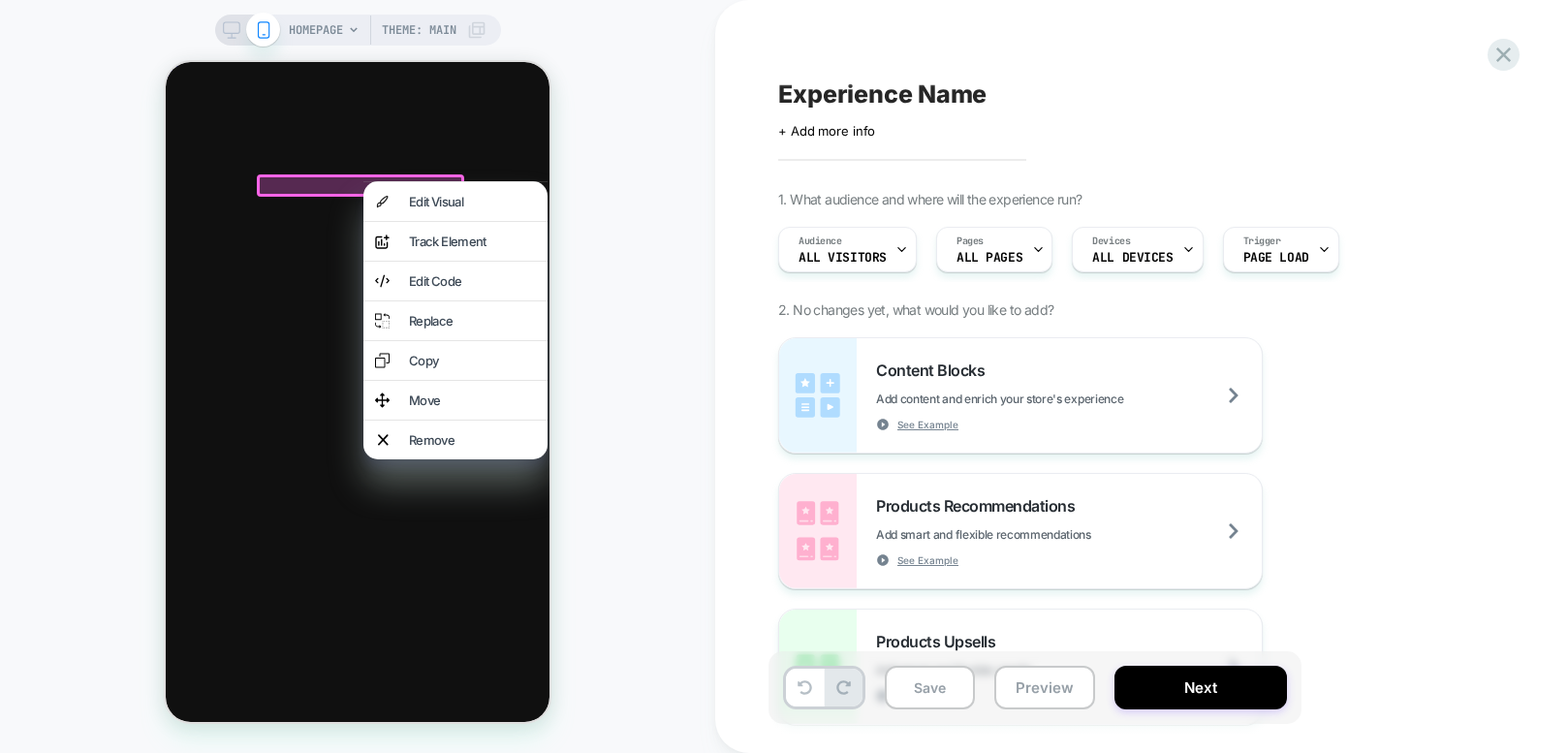
click at [346, 182] on div at bounding box center [360, 186] width 207 height 23
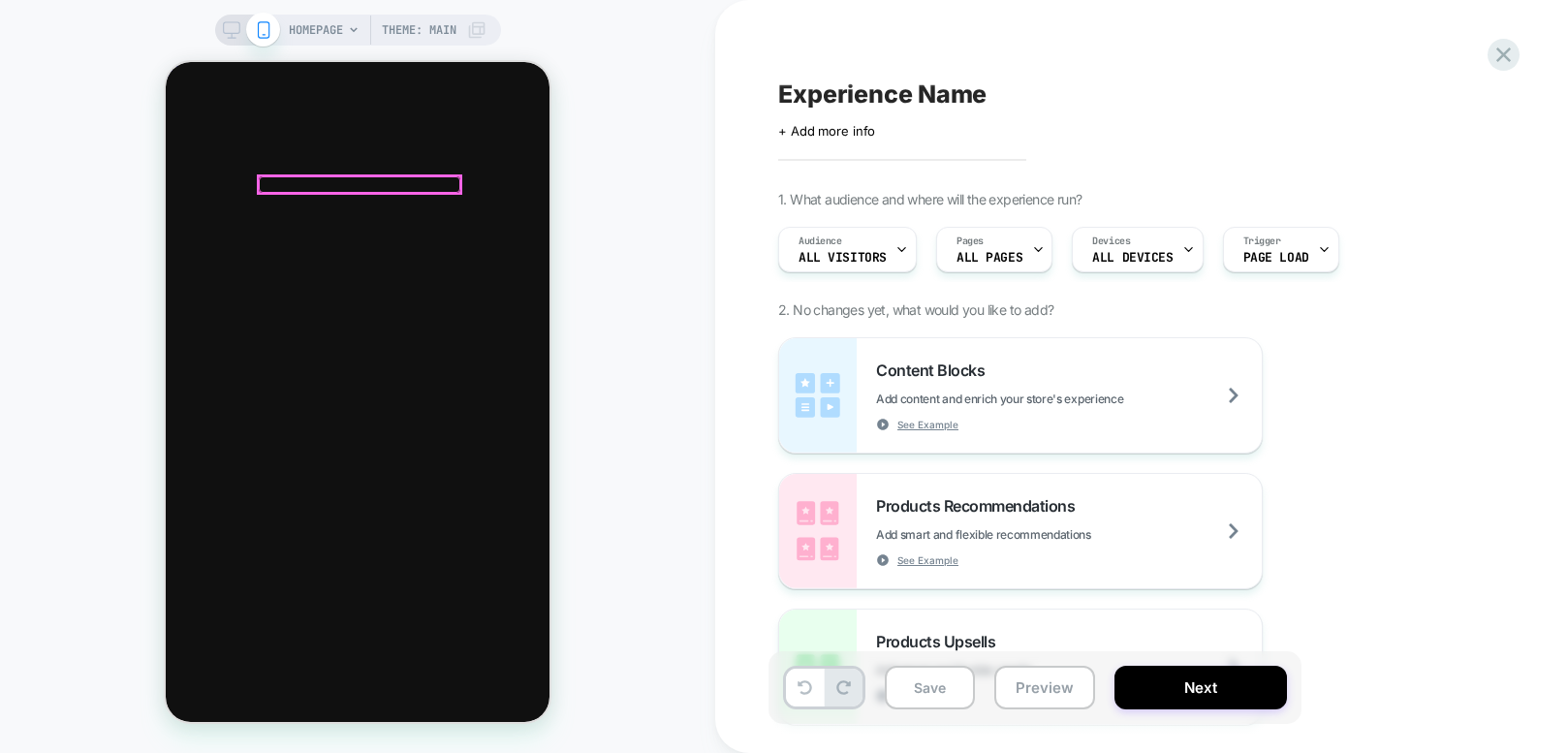
click at [359, 182] on div at bounding box center [359, 185] width 201 height 17
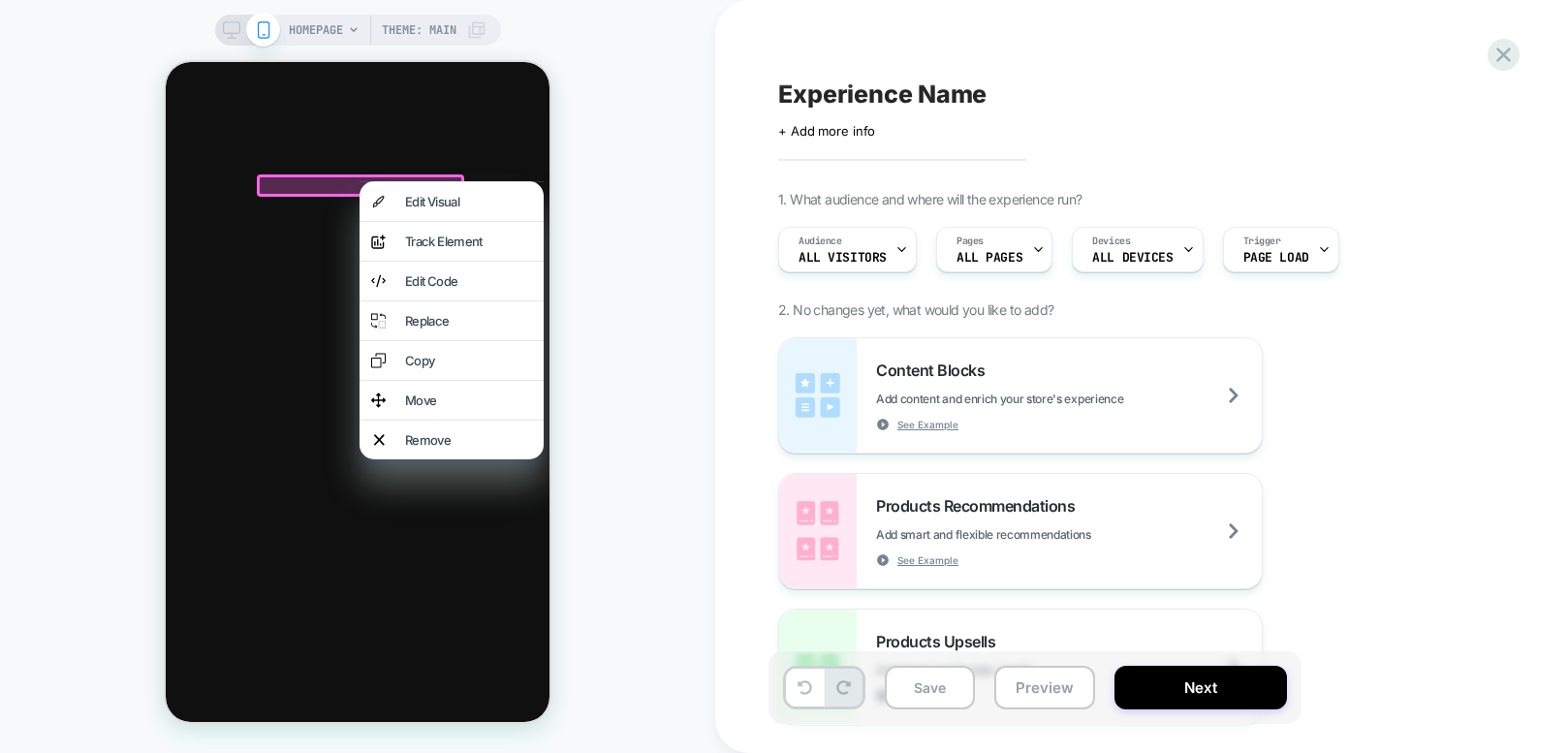
click at [359, 182] on div at bounding box center [451, 182] width 184 height 1
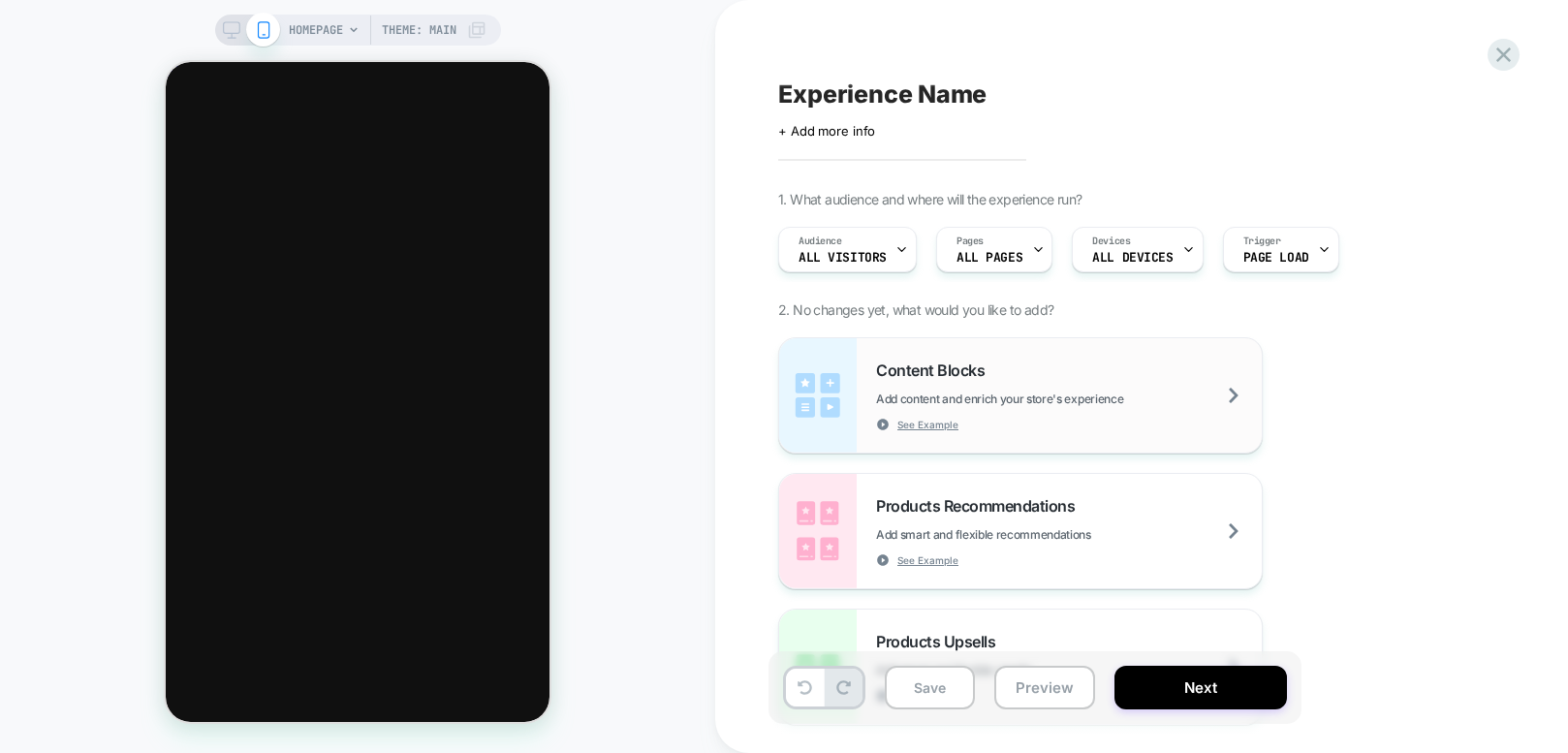
scroll to position [21, 0]
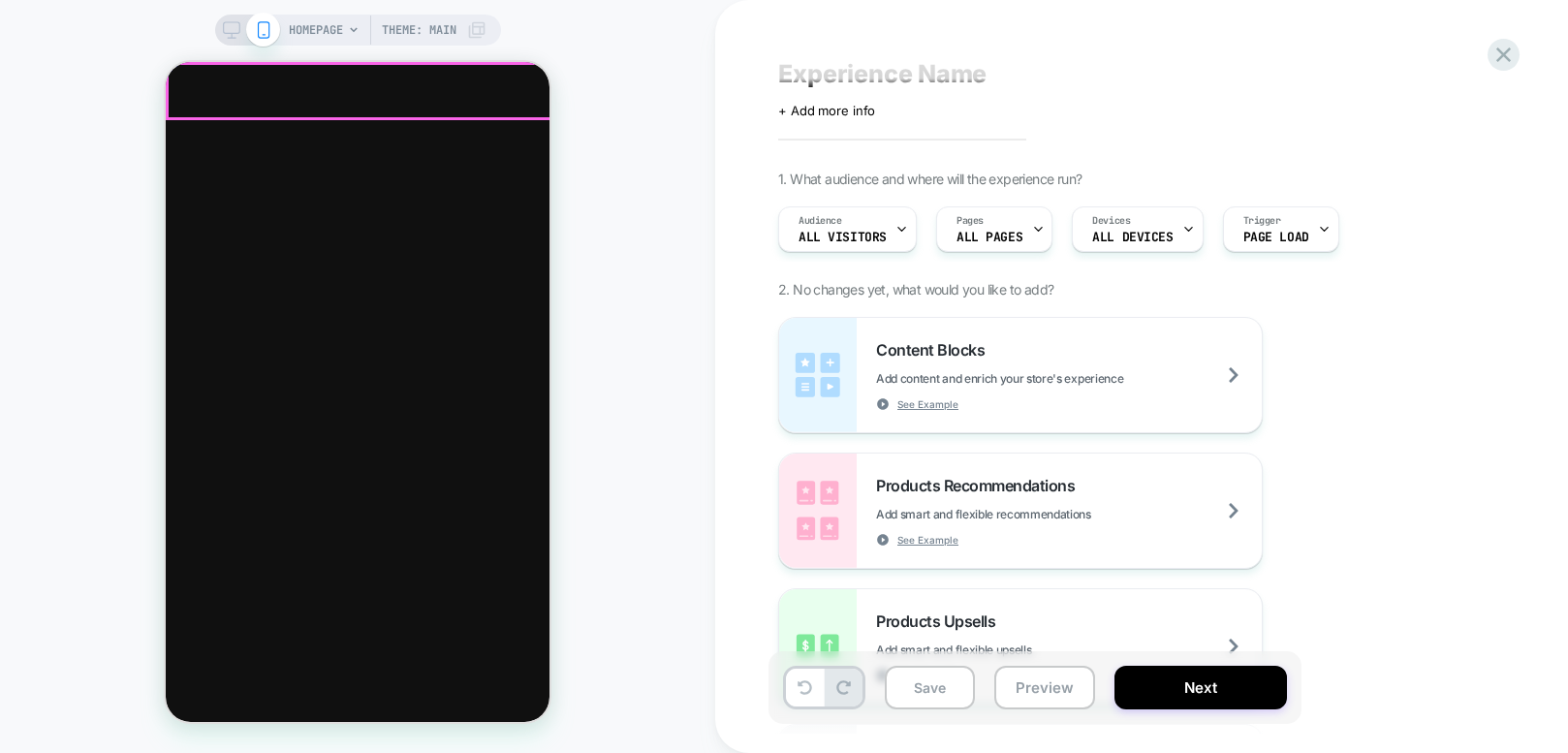
scroll to position [0, 0]
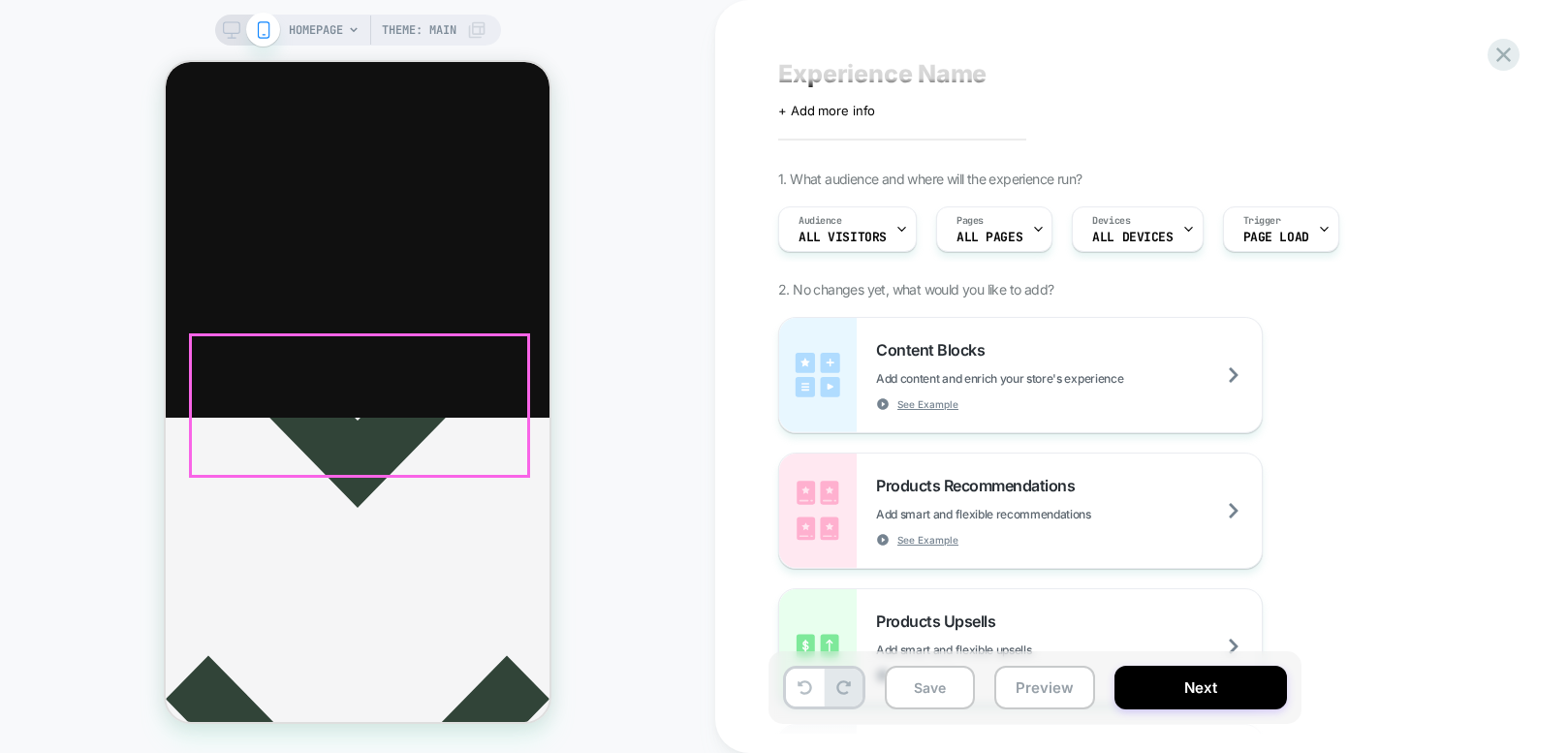
scroll to position [320, 0]
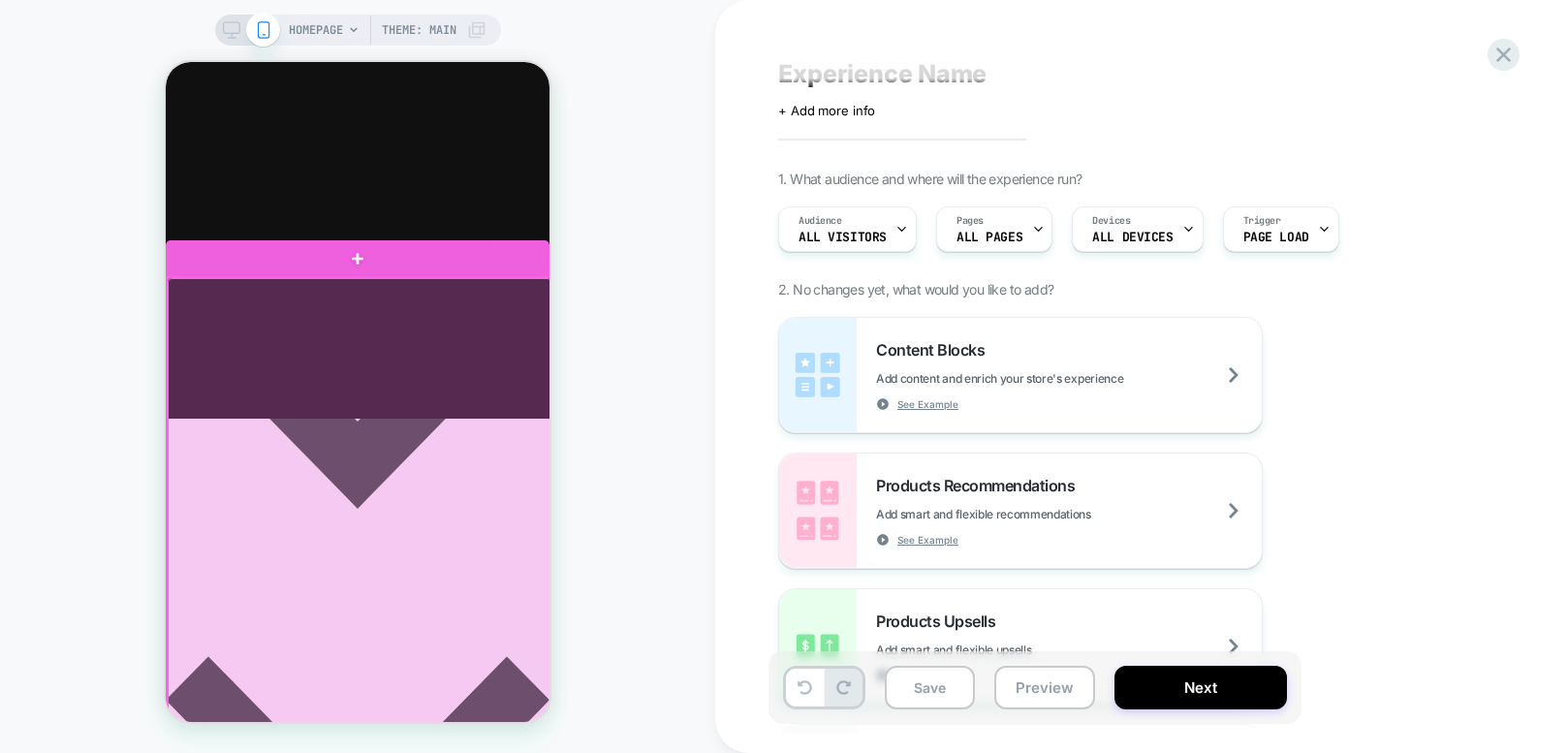
click at [453, 313] on div at bounding box center [359, 537] width 384 height 518
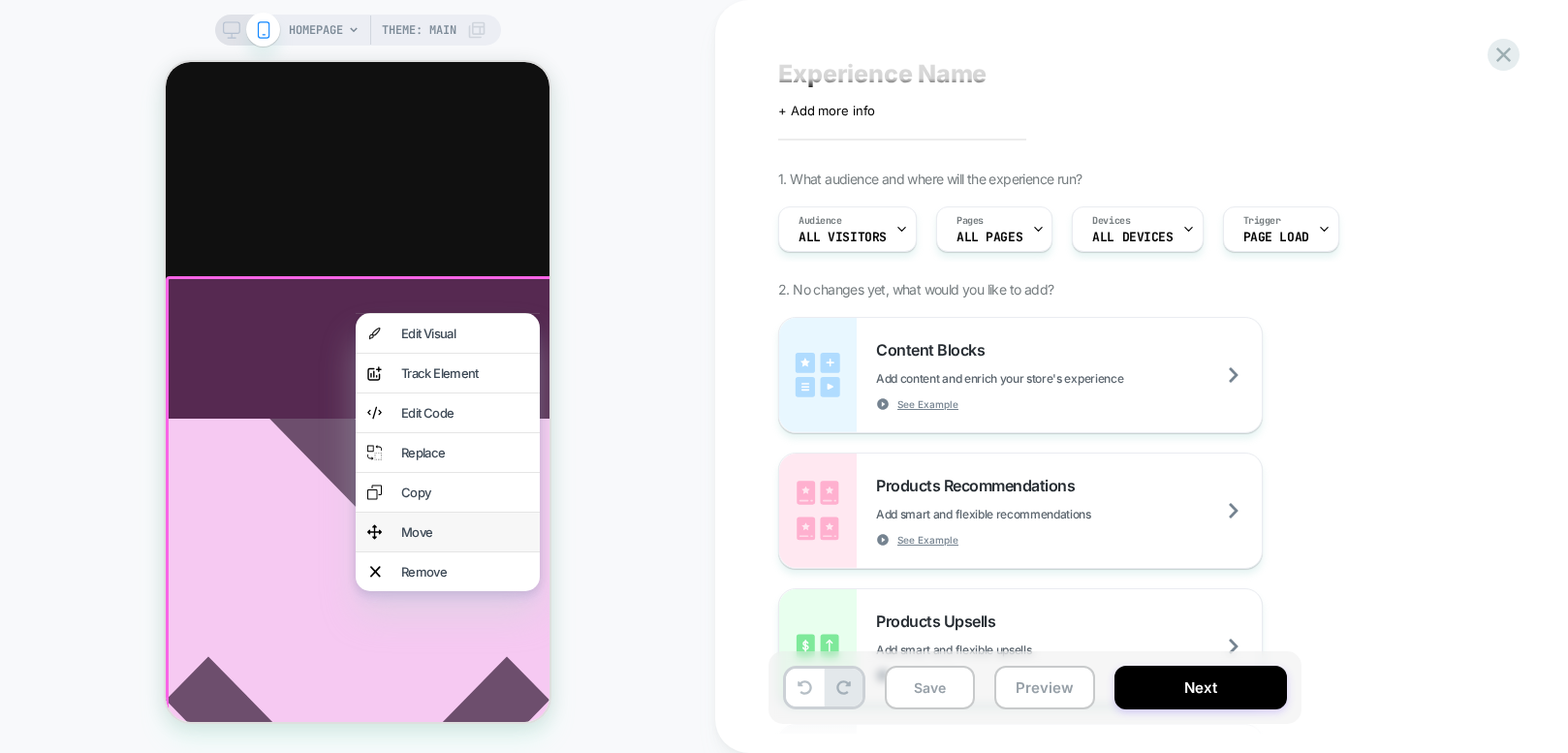
click at [444, 540] on div "Move" at bounding box center [464, 532] width 127 height 16
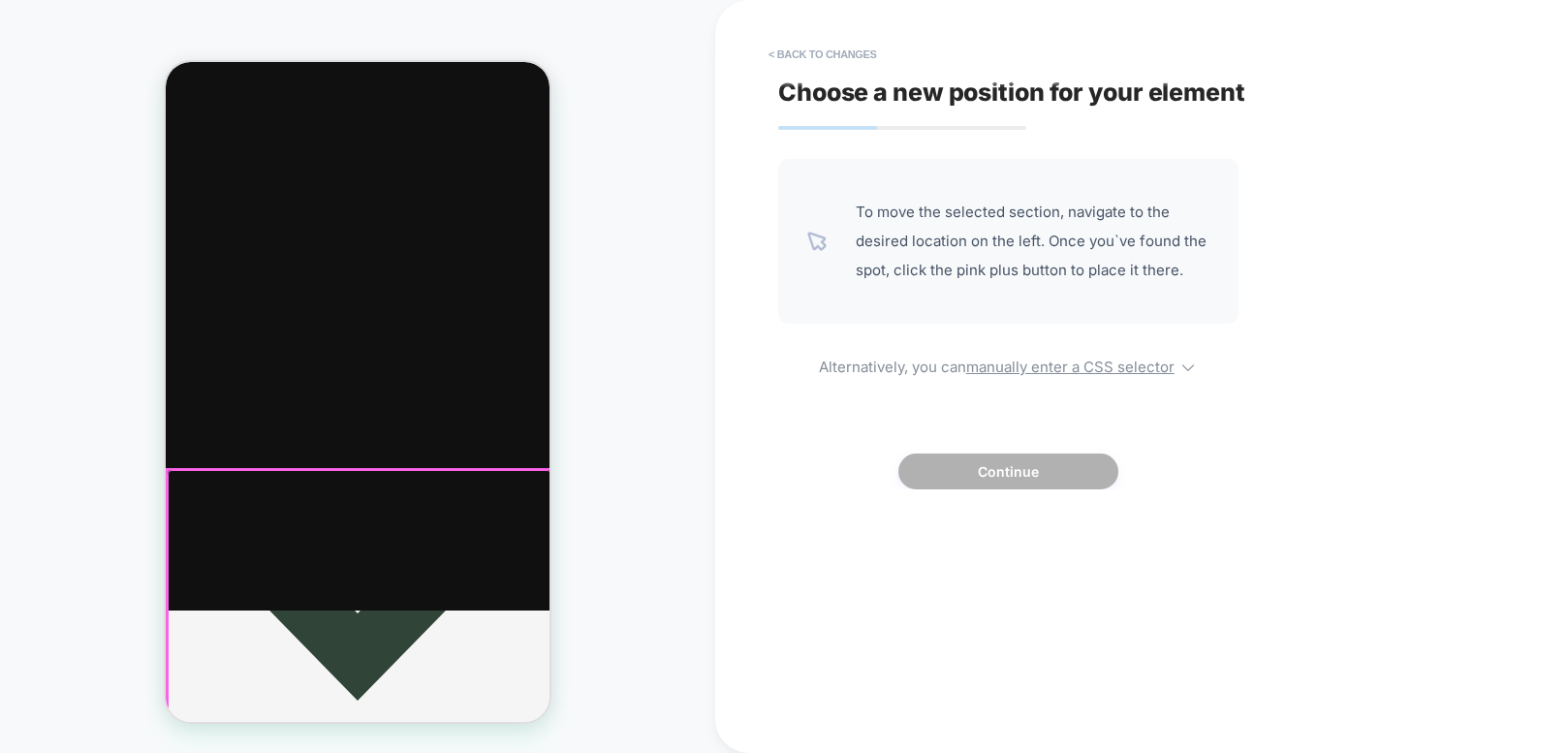
scroll to position [0, 0]
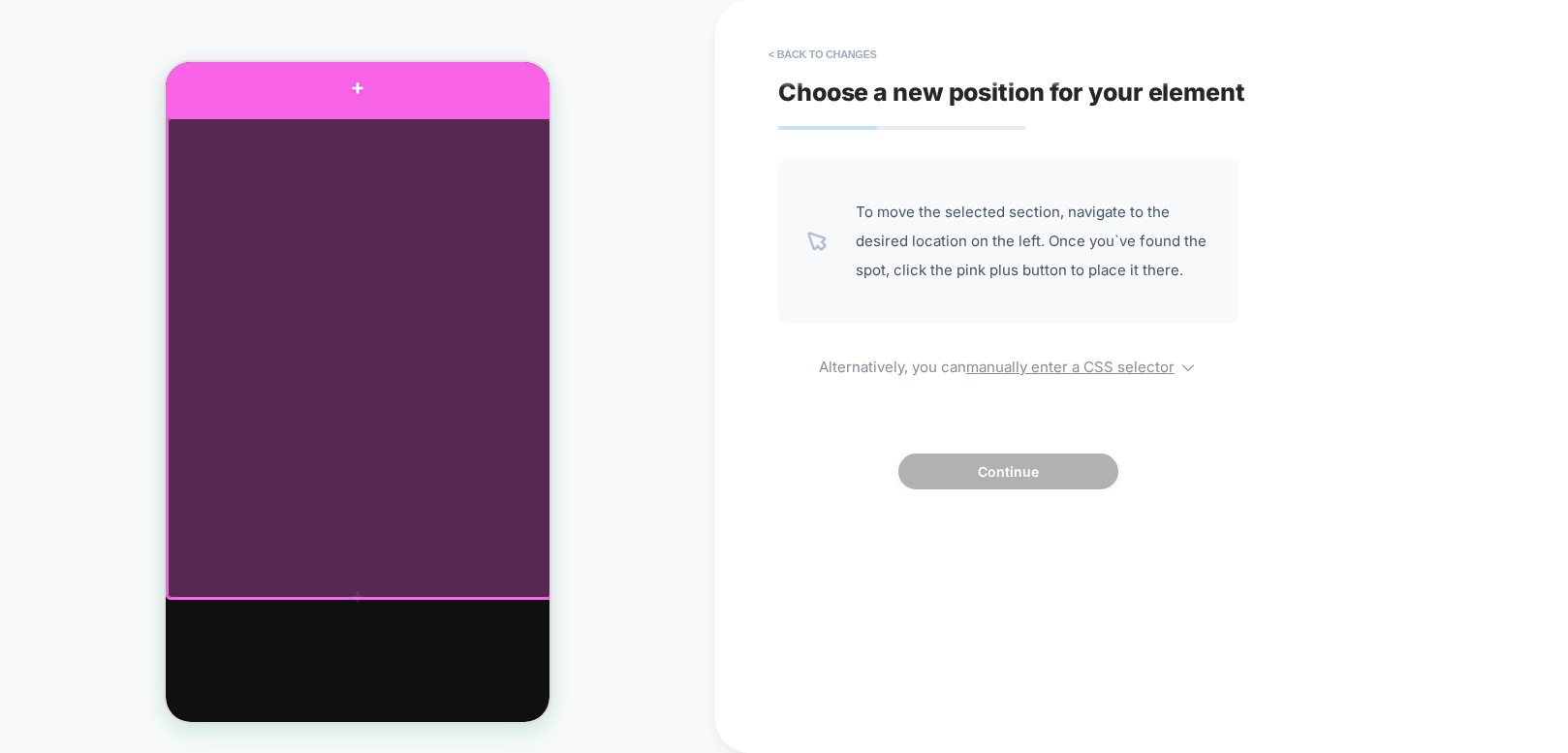
click at [365, 105] on div at bounding box center [357, 87] width 384 height 56
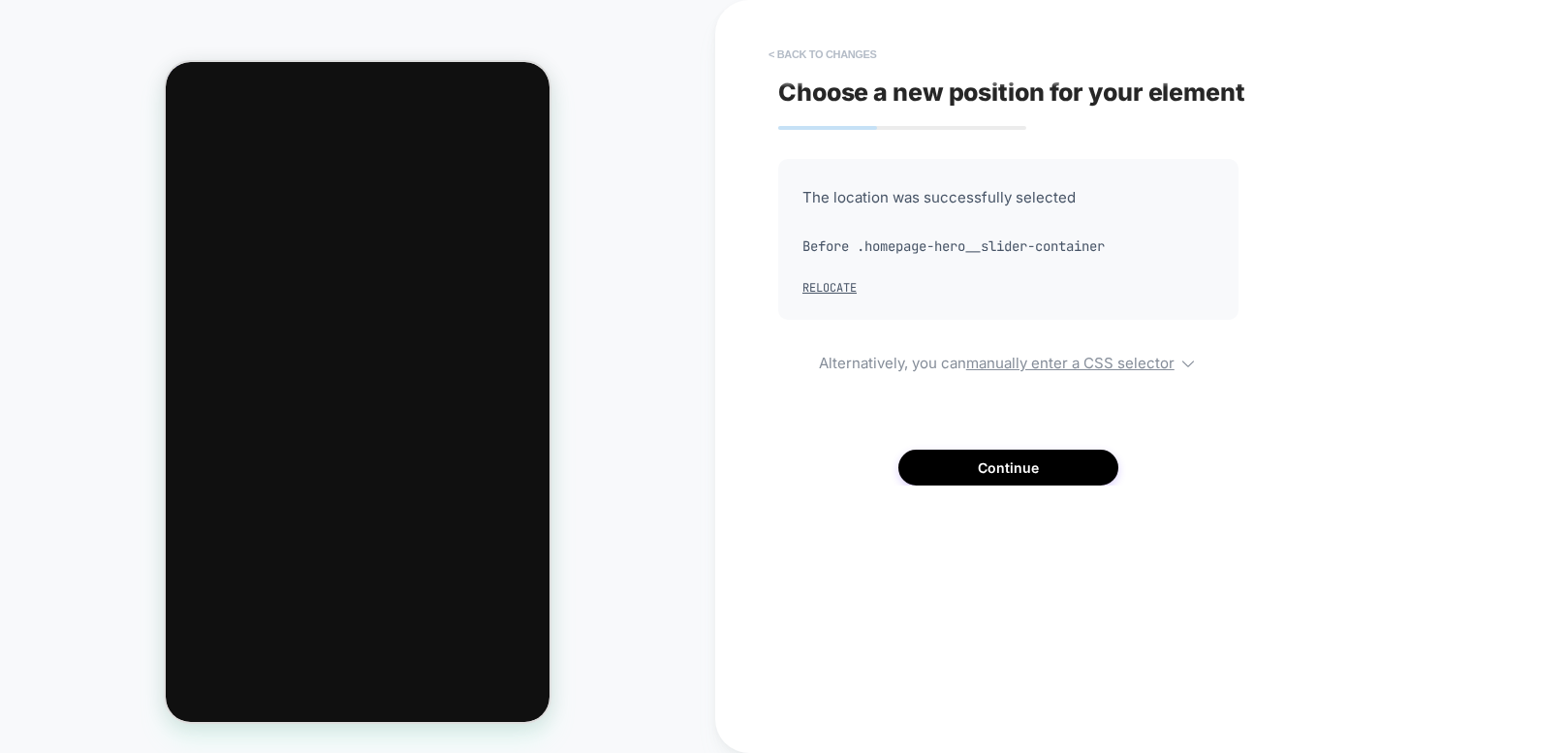
click at [847, 48] on button "< Back to changes" at bounding box center [822, 55] width 128 height 31
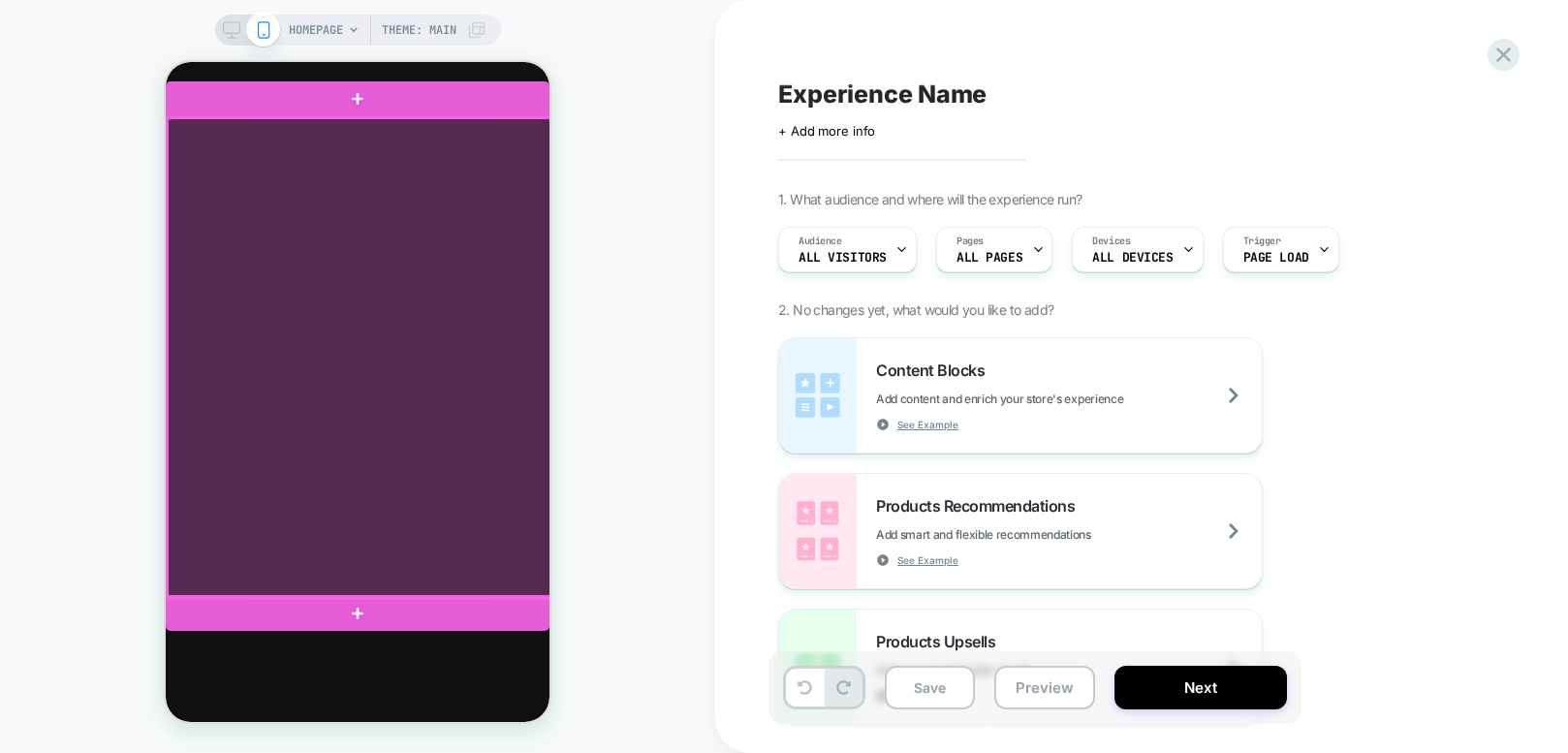
click at [441, 361] on div at bounding box center [359, 357] width 384 height 480
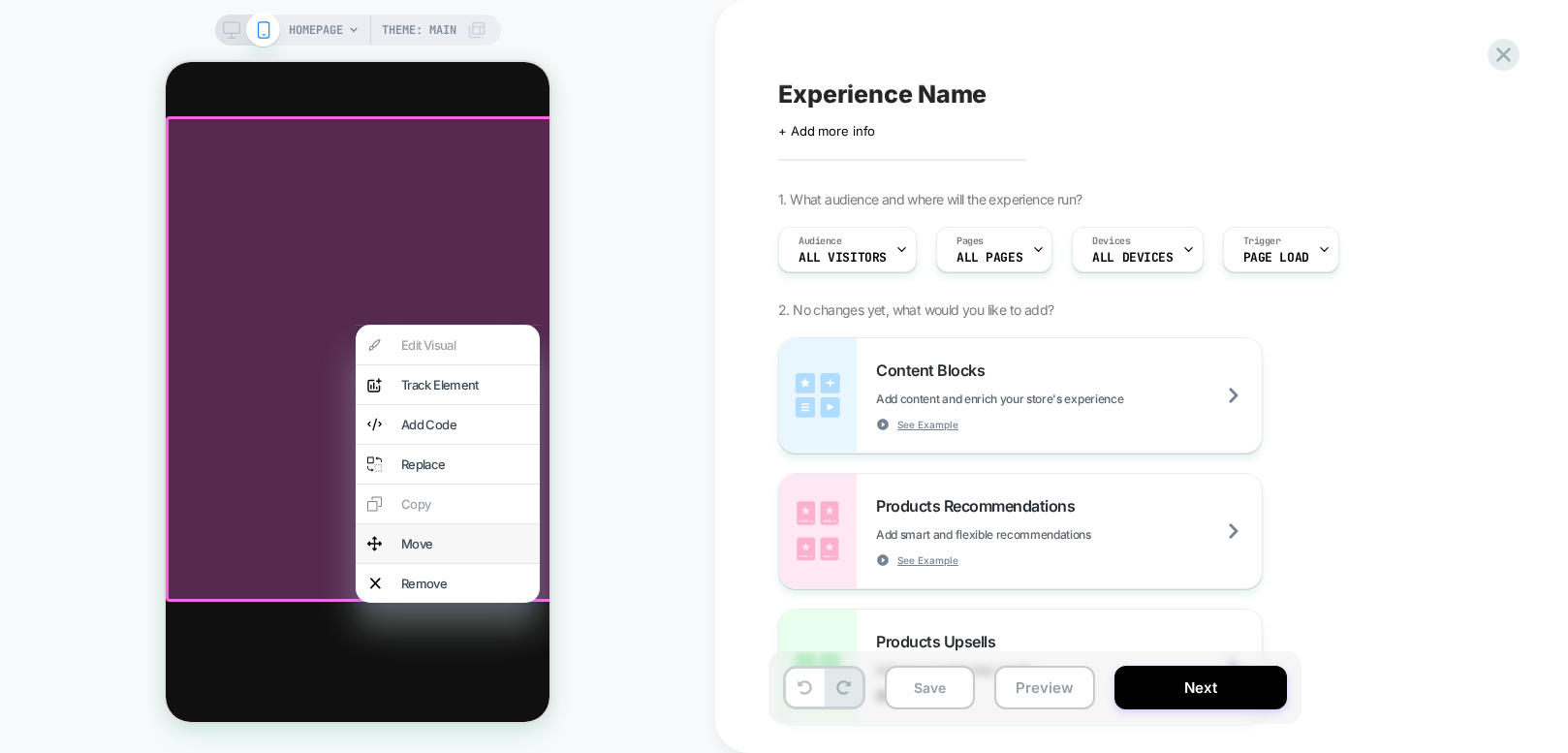
click at [437, 552] on div "Move" at bounding box center [464, 544] width 127 height 16
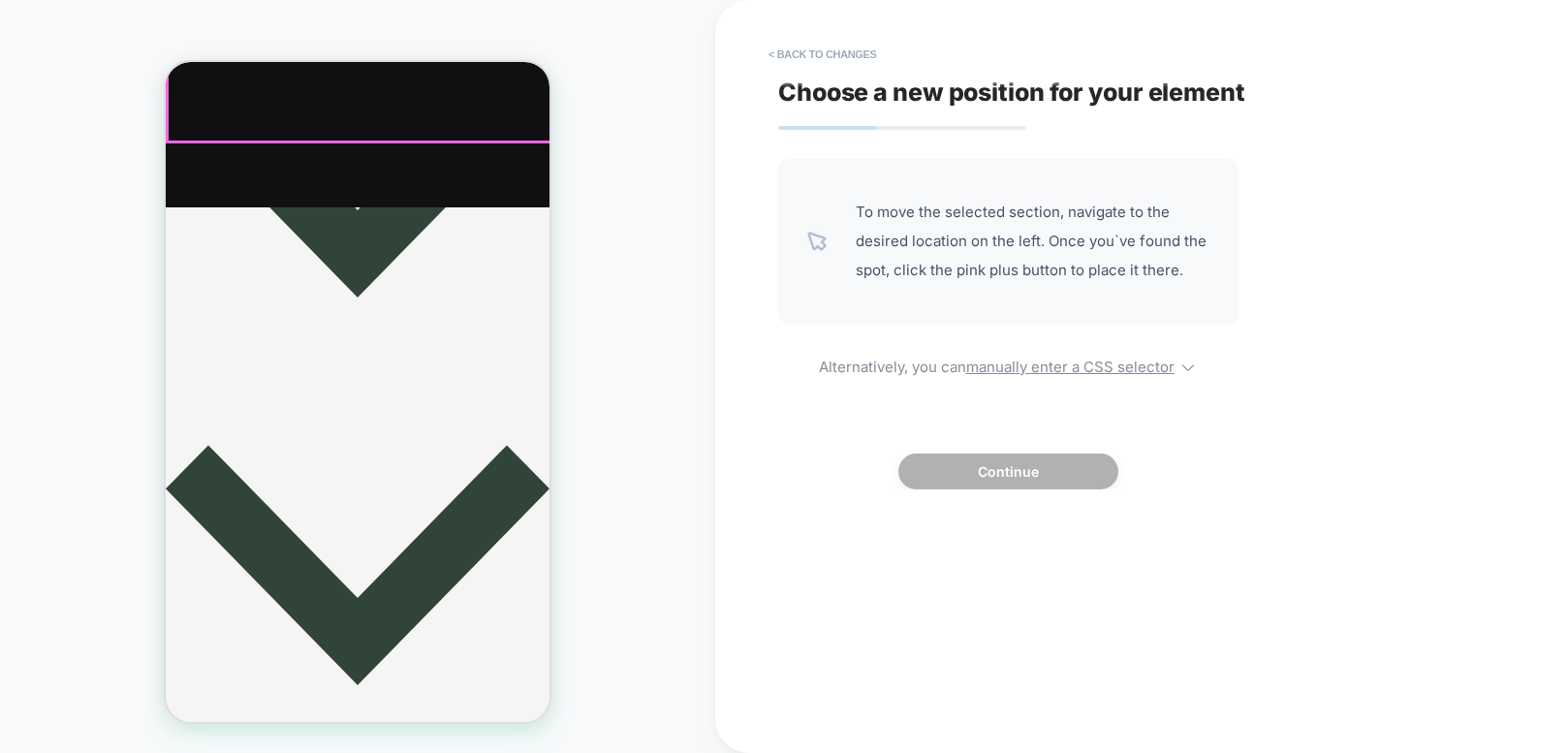
scroll to position [526, 0]
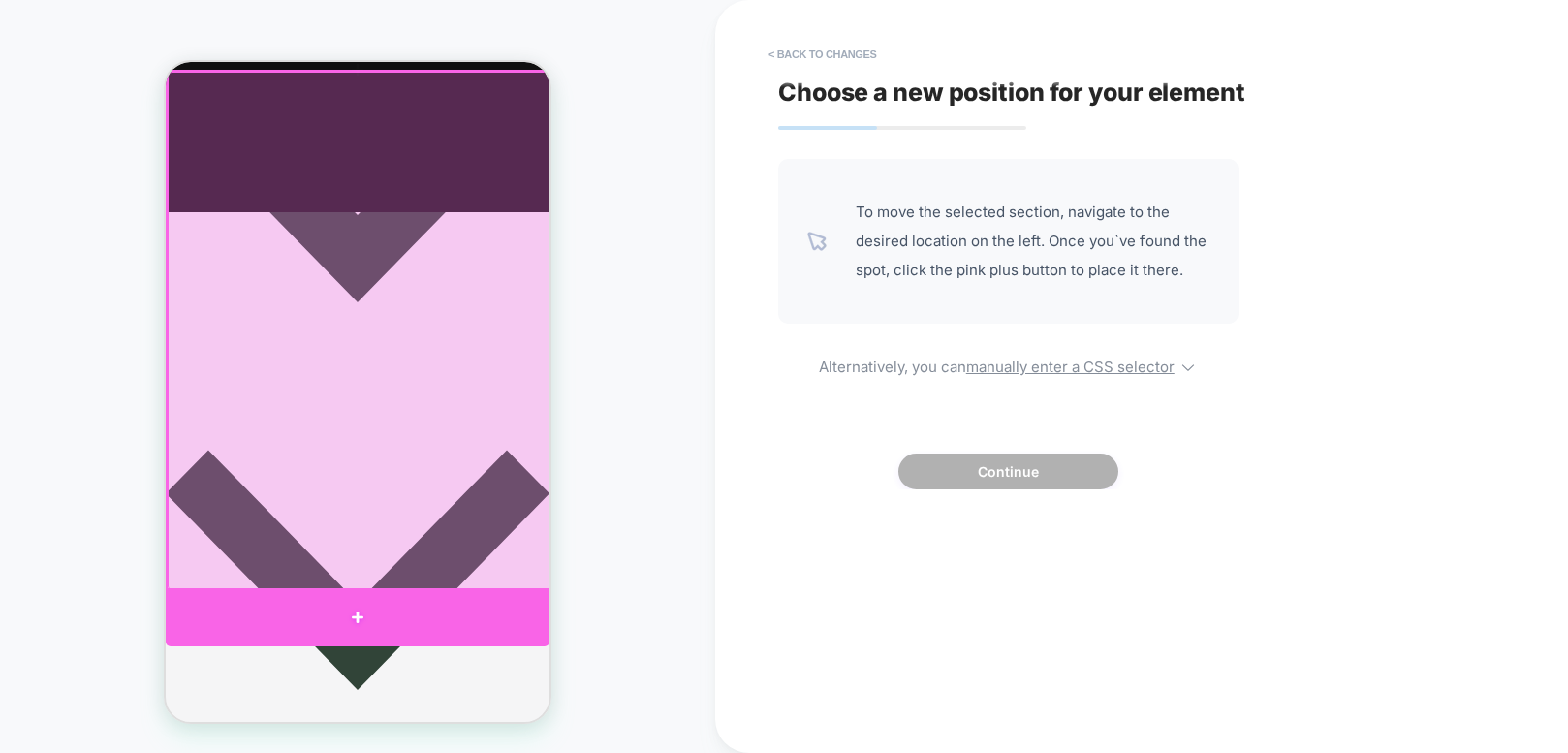
click at [457, 602] on div at bounding box center [357, 617] width 384 height 58
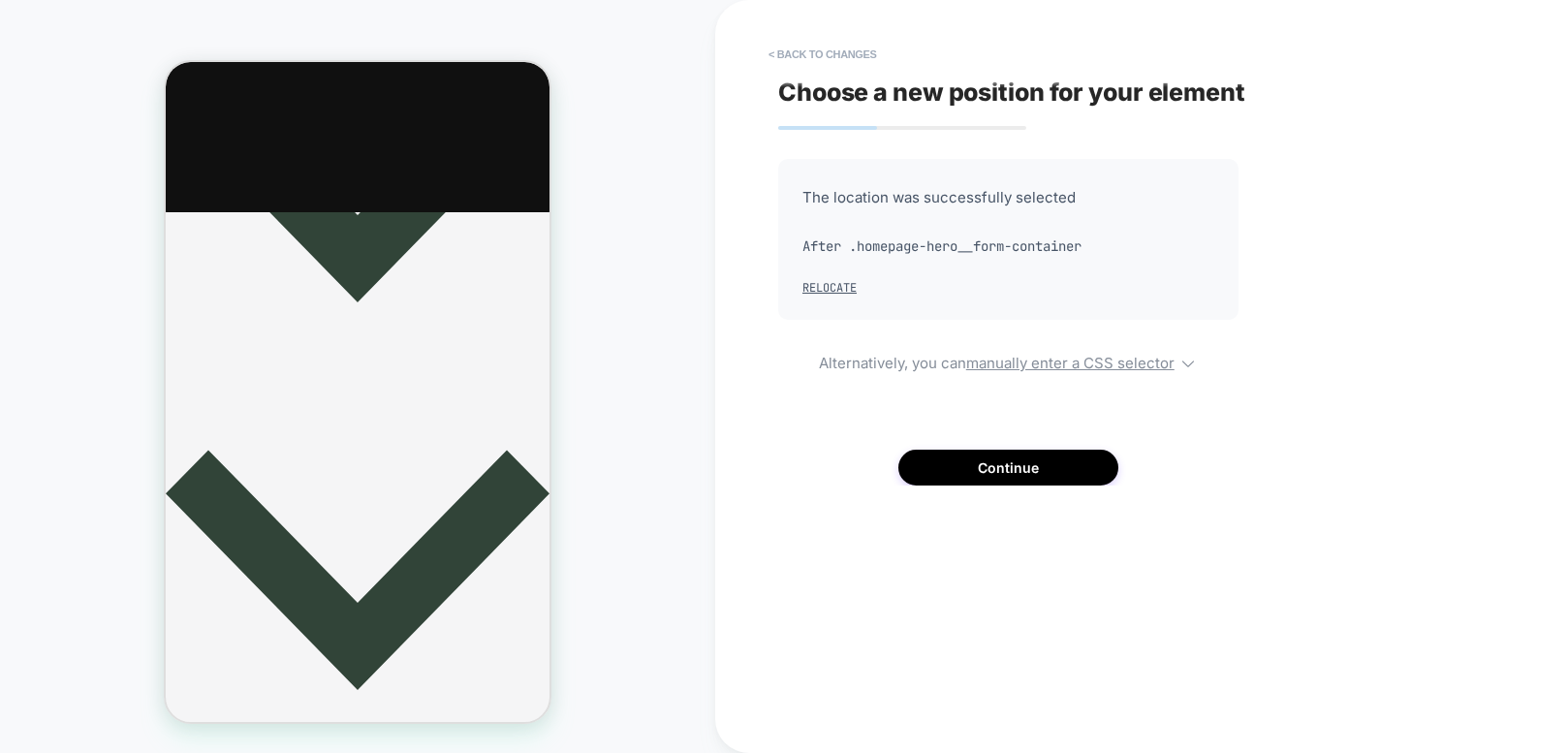
click at [833, 72] on div "Choose a new position for your element The location was successfully selected A…" at bounding box center [1131, 377] width 727 height 715
click at [828, 63] on button "< Back to changes" at bounding box center [822, 55] width 128 height 31
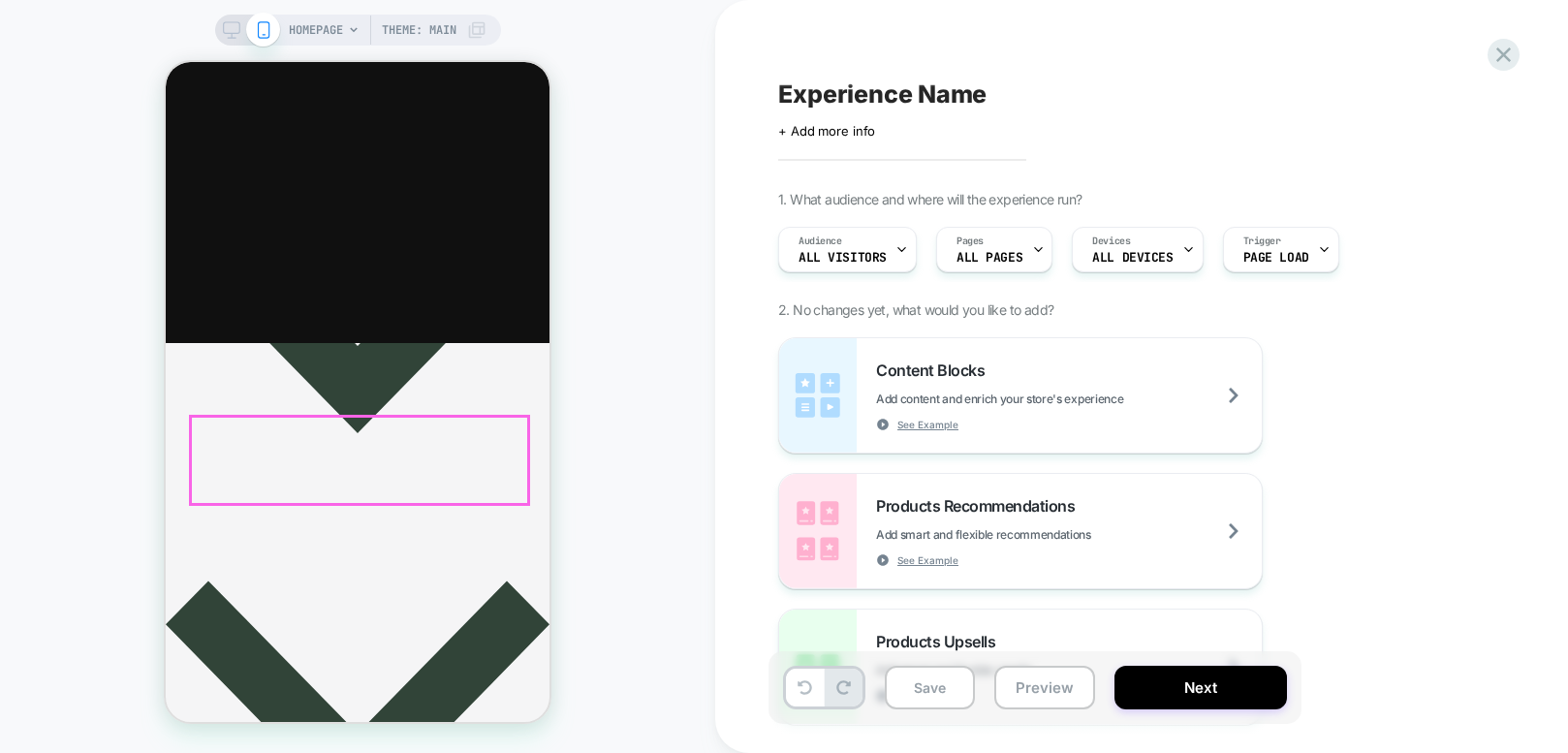
scroll to position [0, 0]
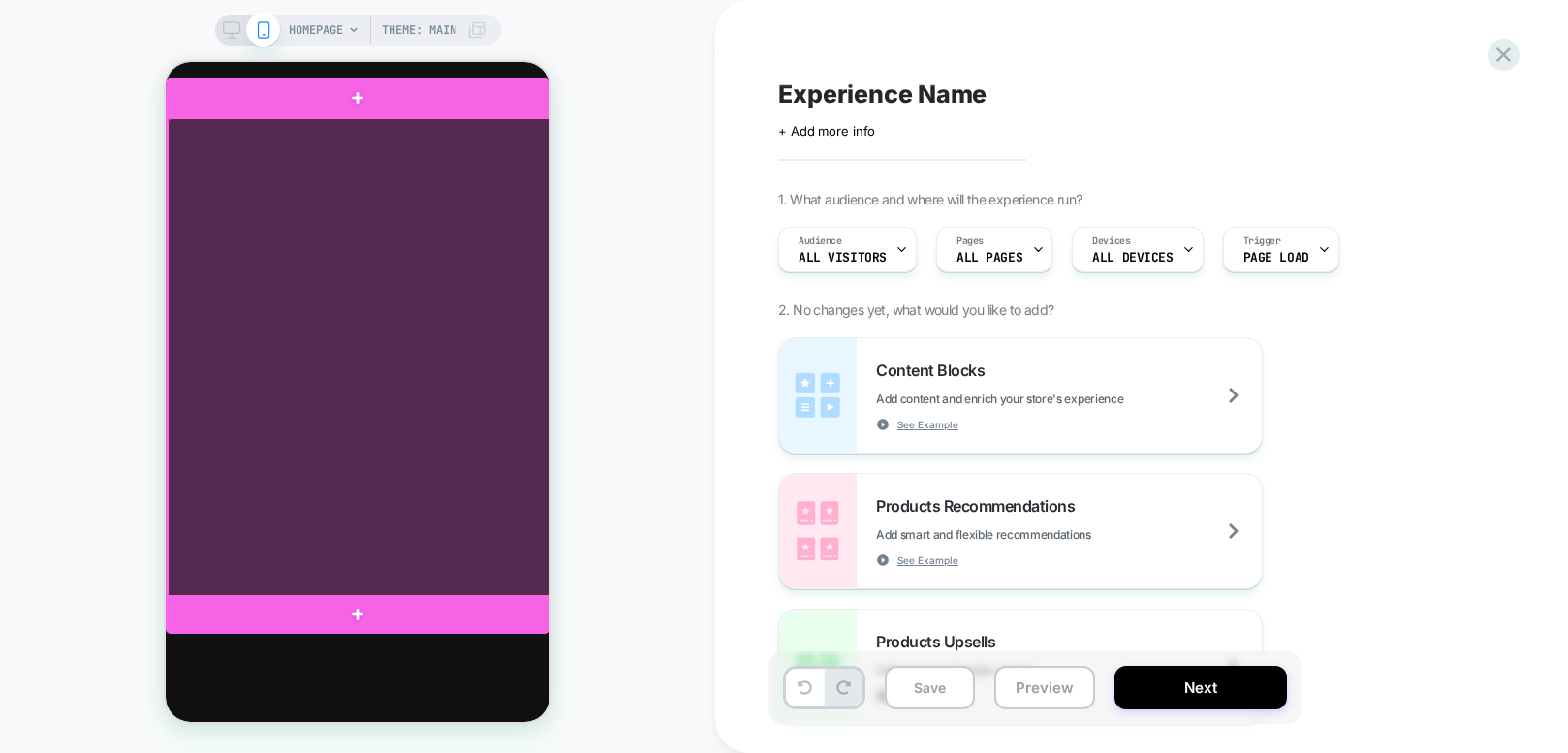
click at [481, 227] on div at bounding box center [359, 357] width 384 height 480
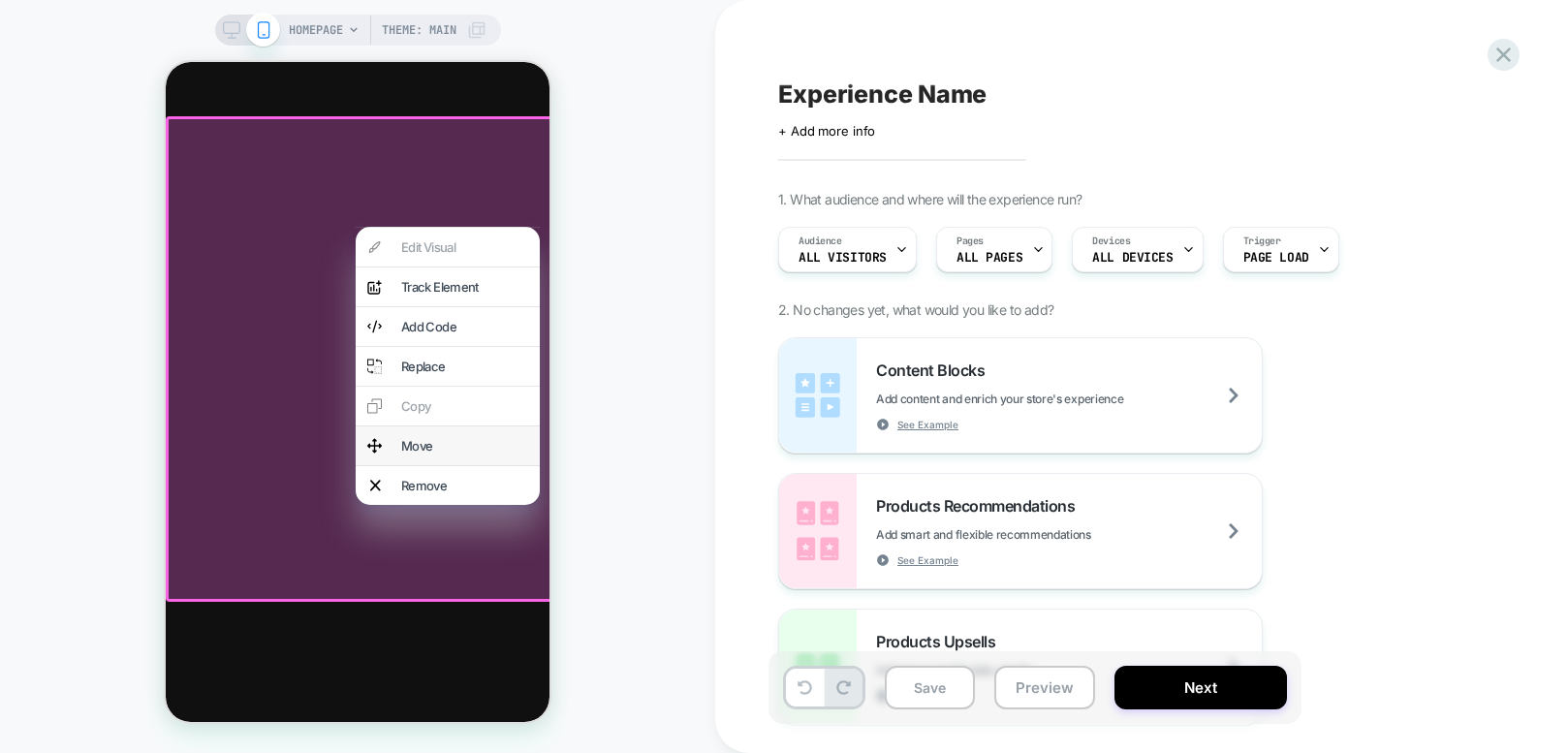
click at [444, 454] on div "Move" at bounding box center [447, 447] width 184 height 39
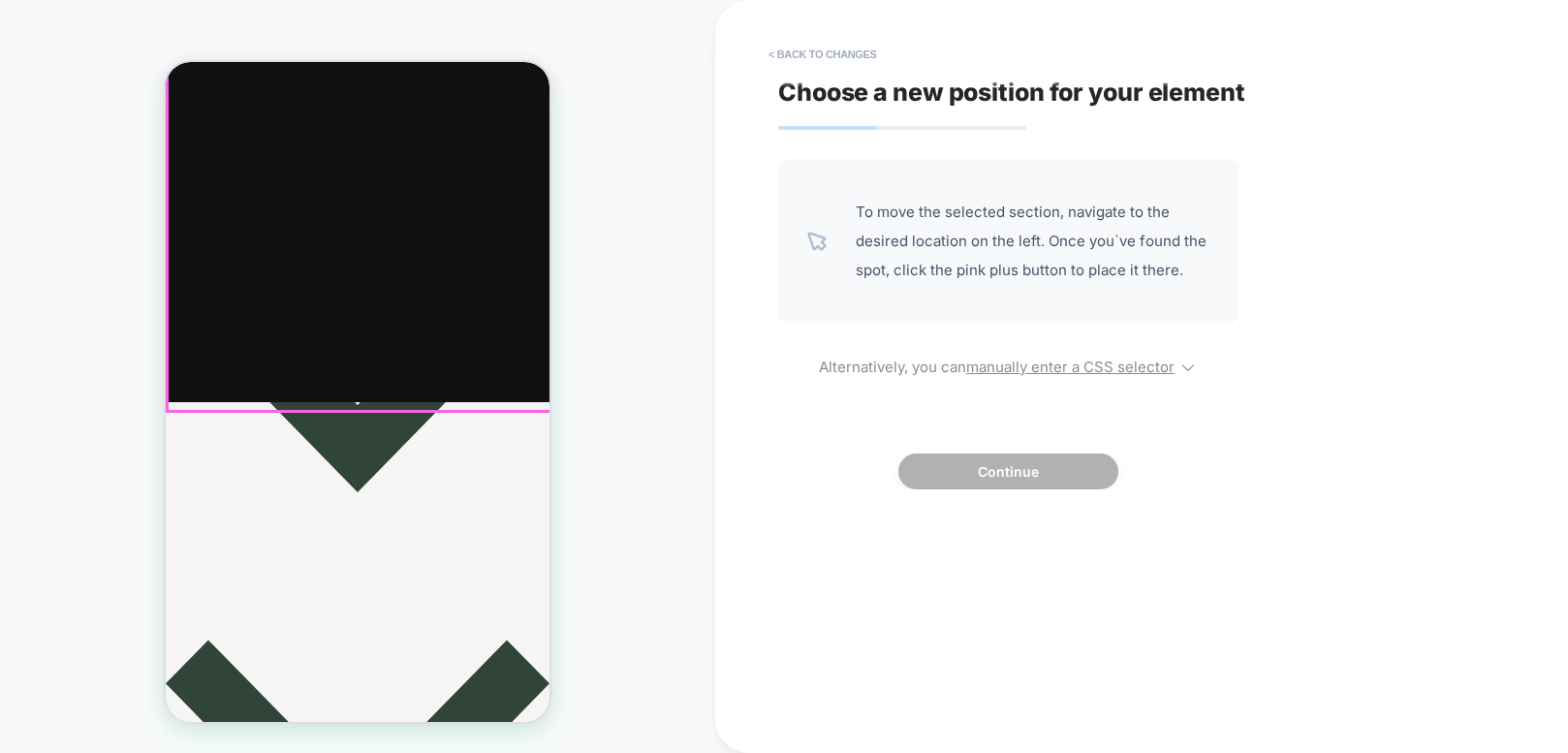
scroll to position [454, 0]
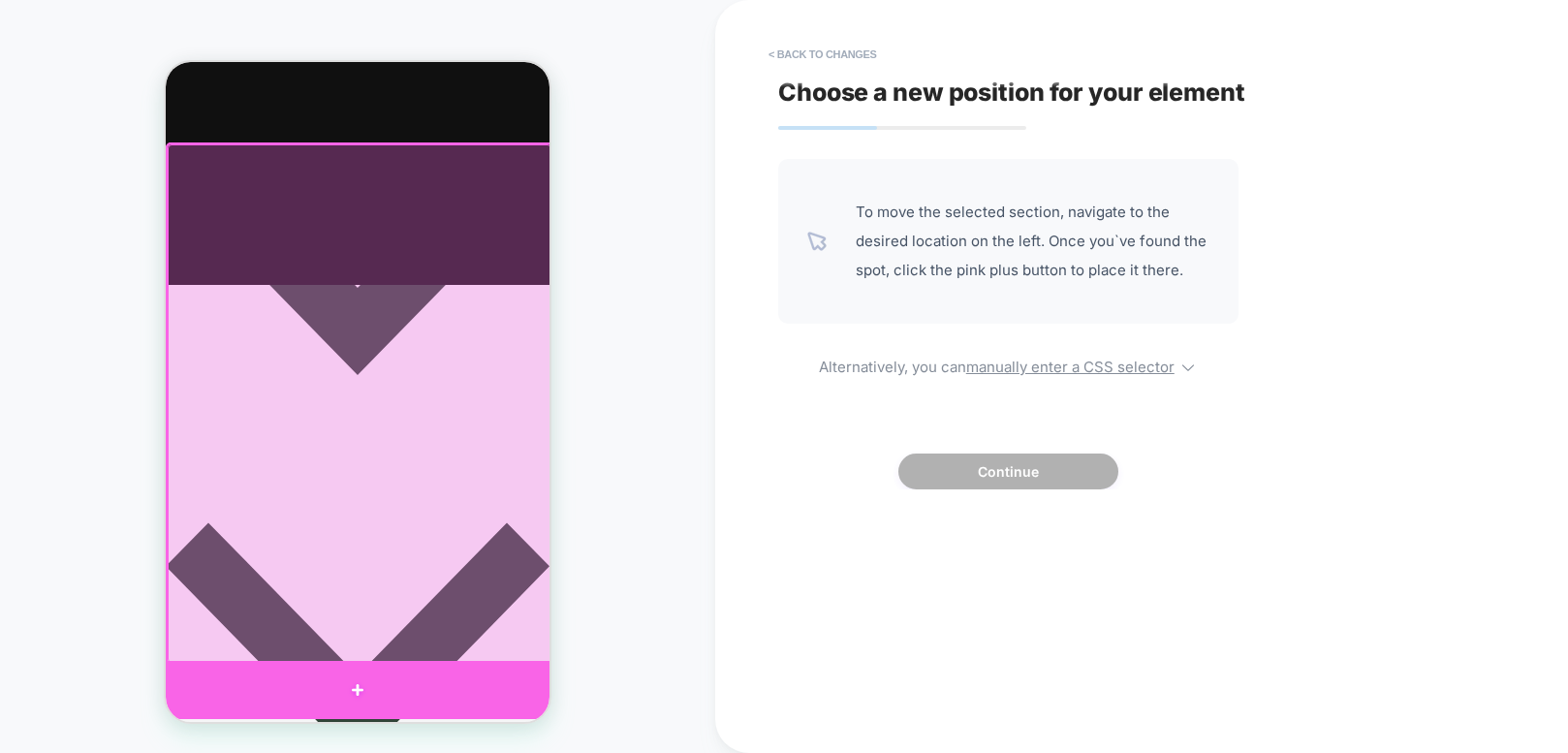
click at [428, 691] on div at bounding box center [357, 690] width 384 height 58
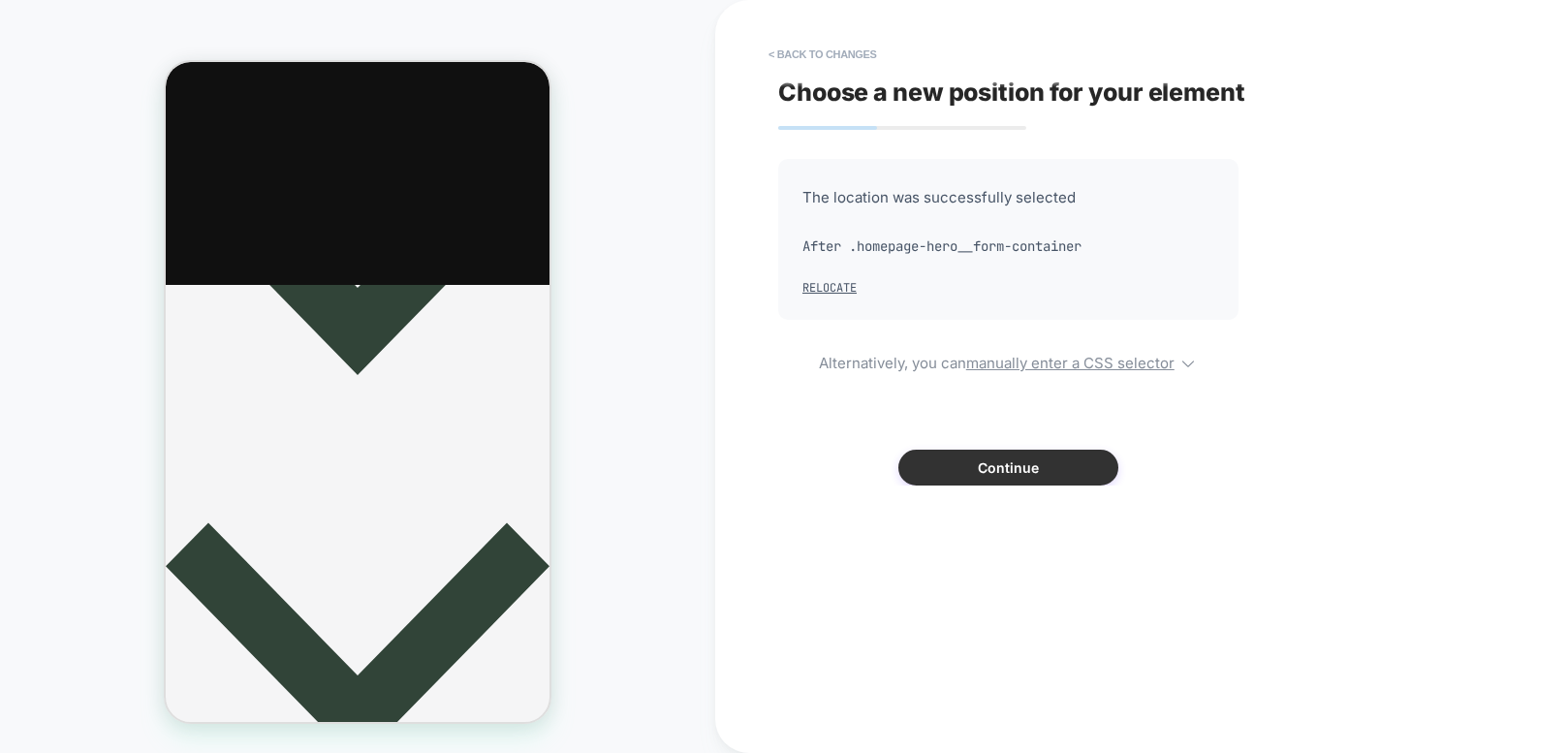
click at [1092, 463] on button "Continue" at bounding box center [1008, 467] width 220 height 36
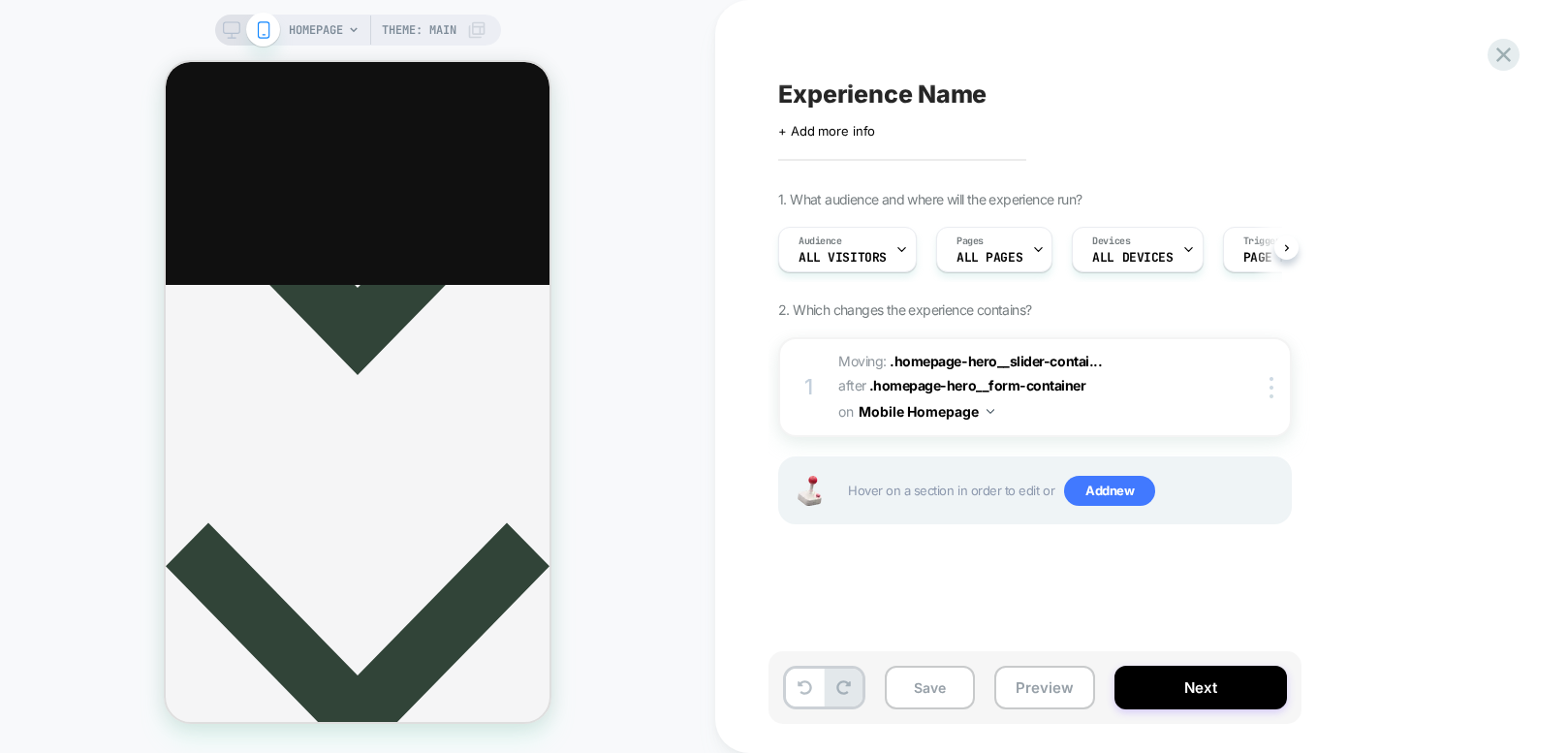
scroll to position [0, 1]
click at [933, 686] on button "Save" at bounding box center [930, 687] width 90 height 43
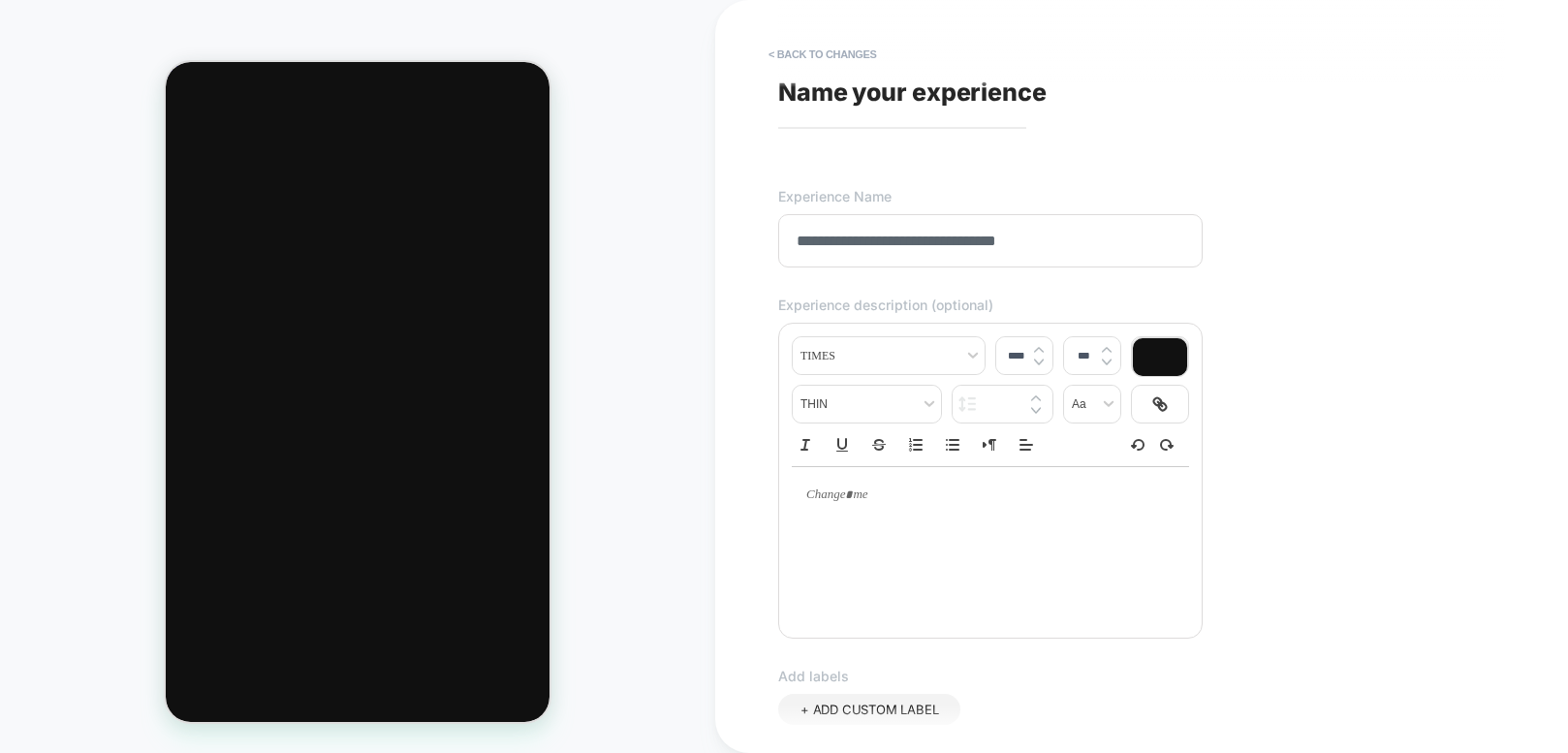
scroll to position [485, 0]
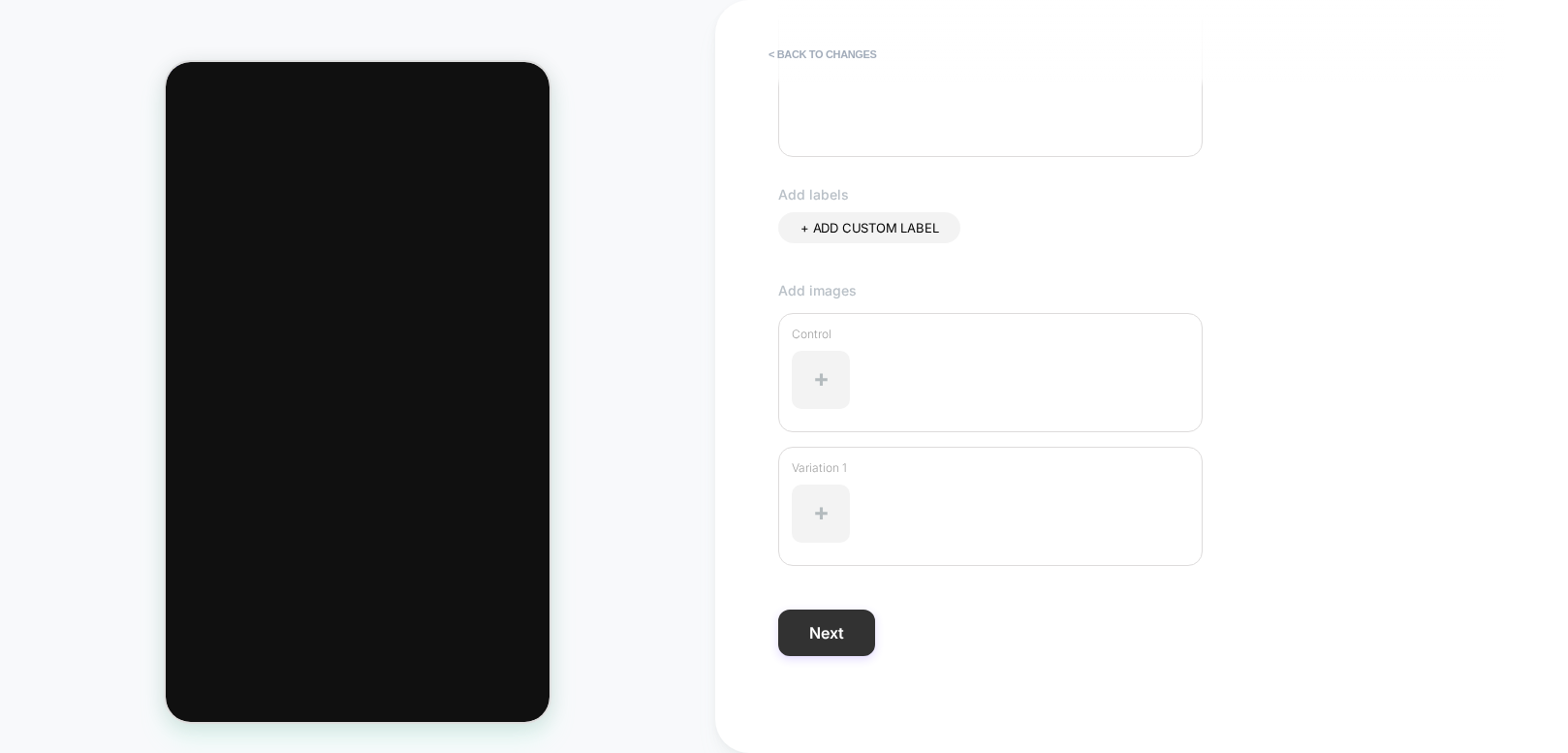
type input "**********"
click at [804, 634] on button "Next" at bounding box center [826, 632] width 97 height 46
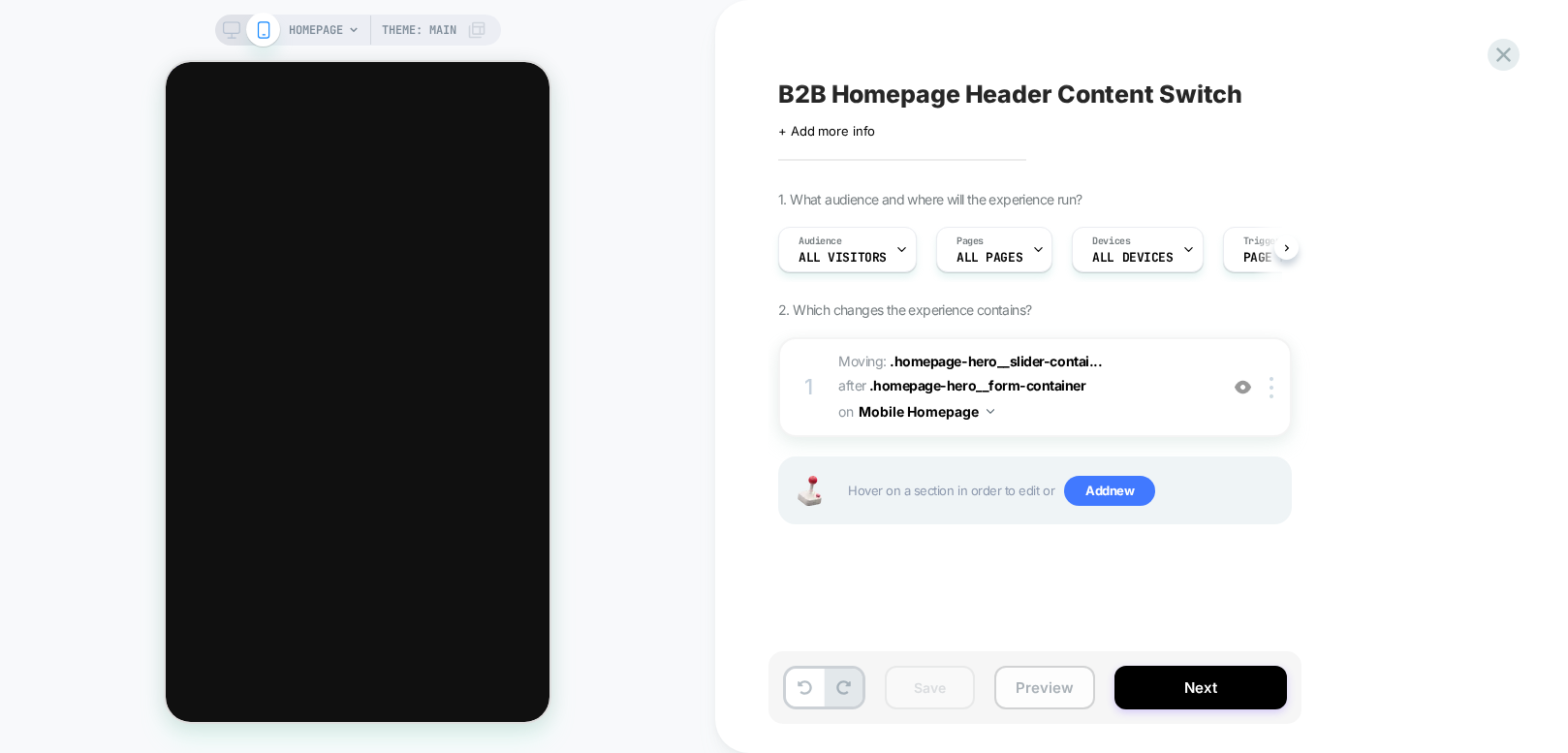
scroll to position [0, 1]
click at [1020, 686] on button "Preview" at bounding box center [1044, 687] width 101 height 43
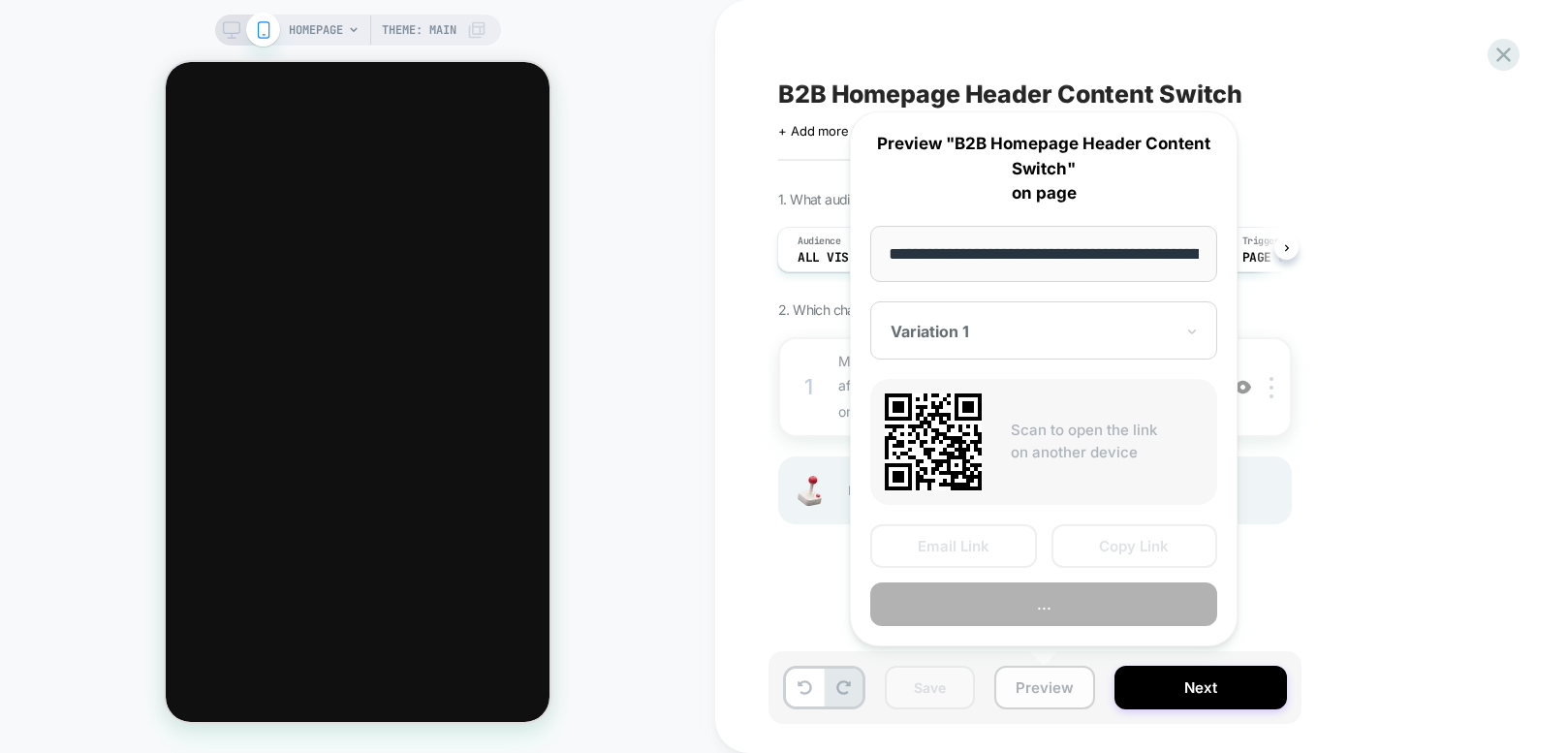
scroll to position [0, 106]
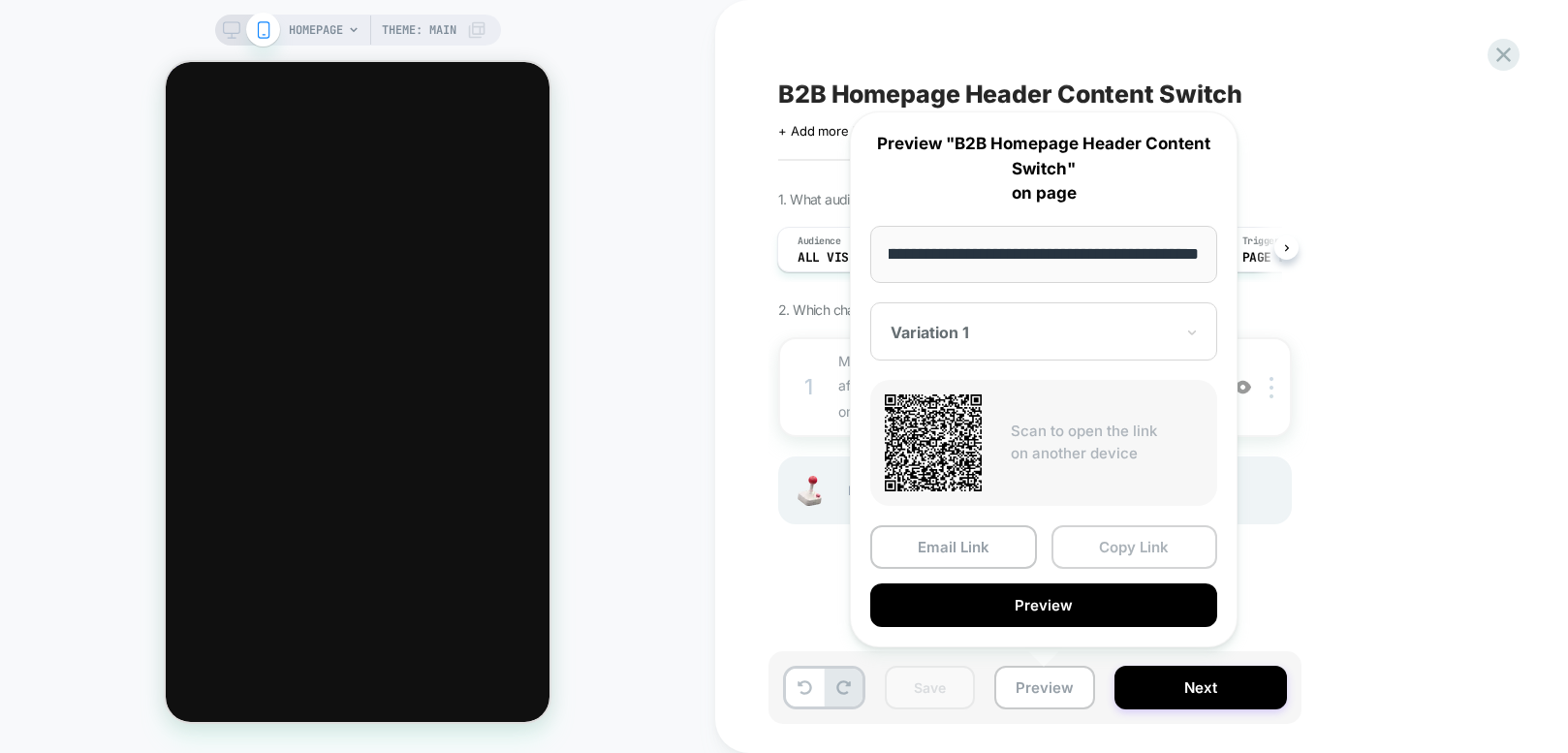
click at [1108, 548] on button "Copy Link" at bounding box center [1134, 547] width 167 height 43
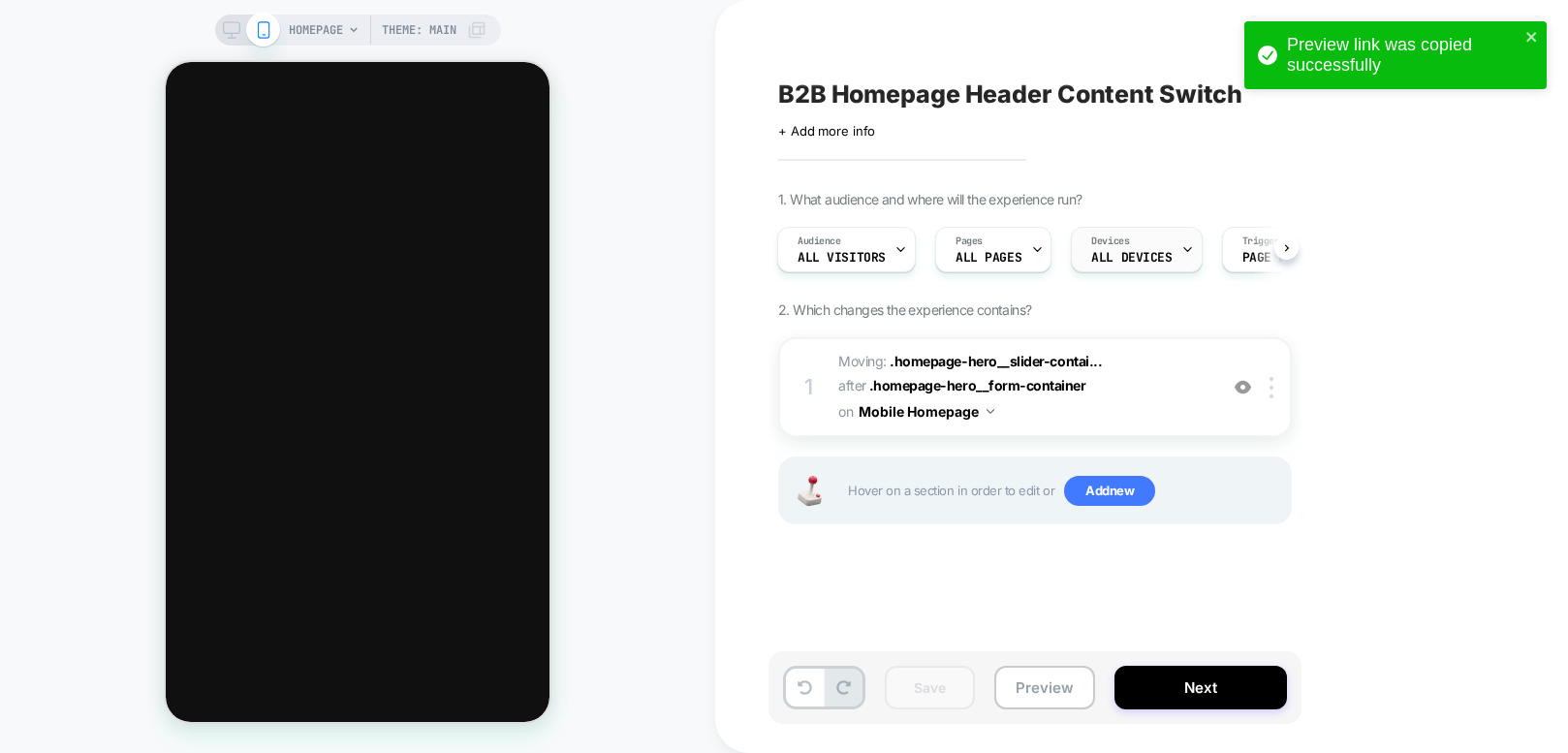
click at [1148, 260] on span "ALL DEVICES" at bounding box center [1131, 258] width 80 height 14
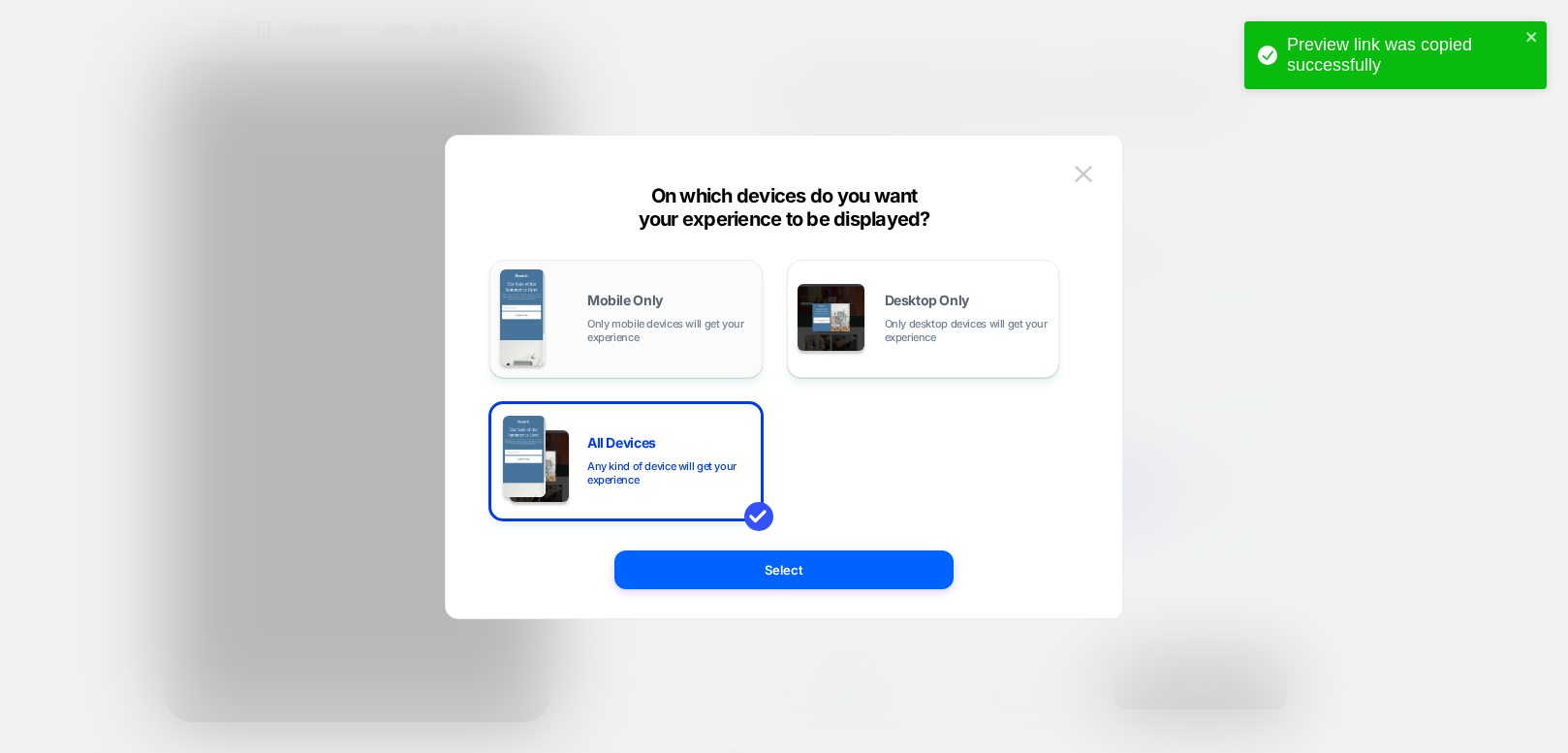
click at [636, 328] on span "Only mobile devices will get your experience" at bounding box center [669, 331] width 165 height 27
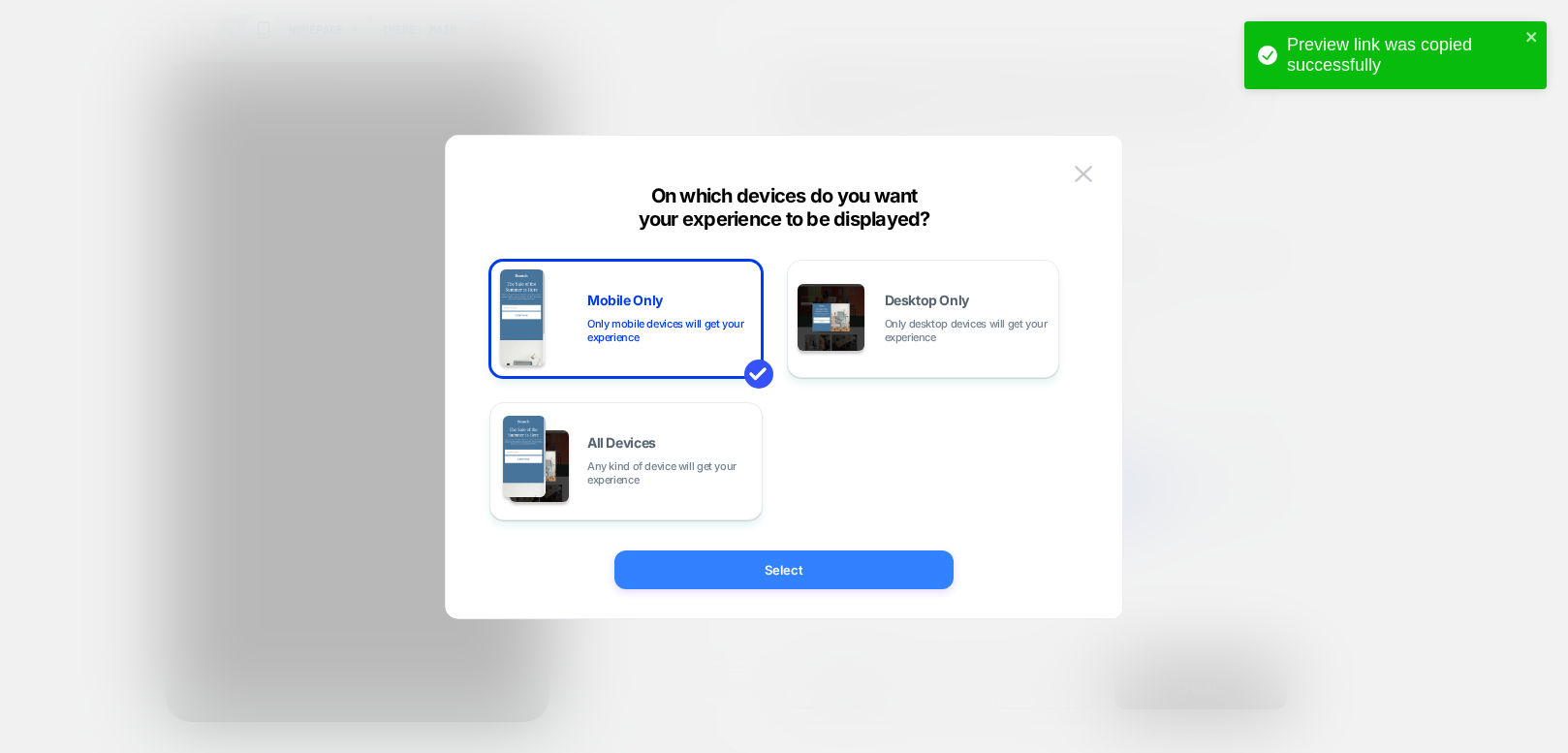
click at [679, 574] on button "Select" at bounding box center [784, 570] width 340 height 39
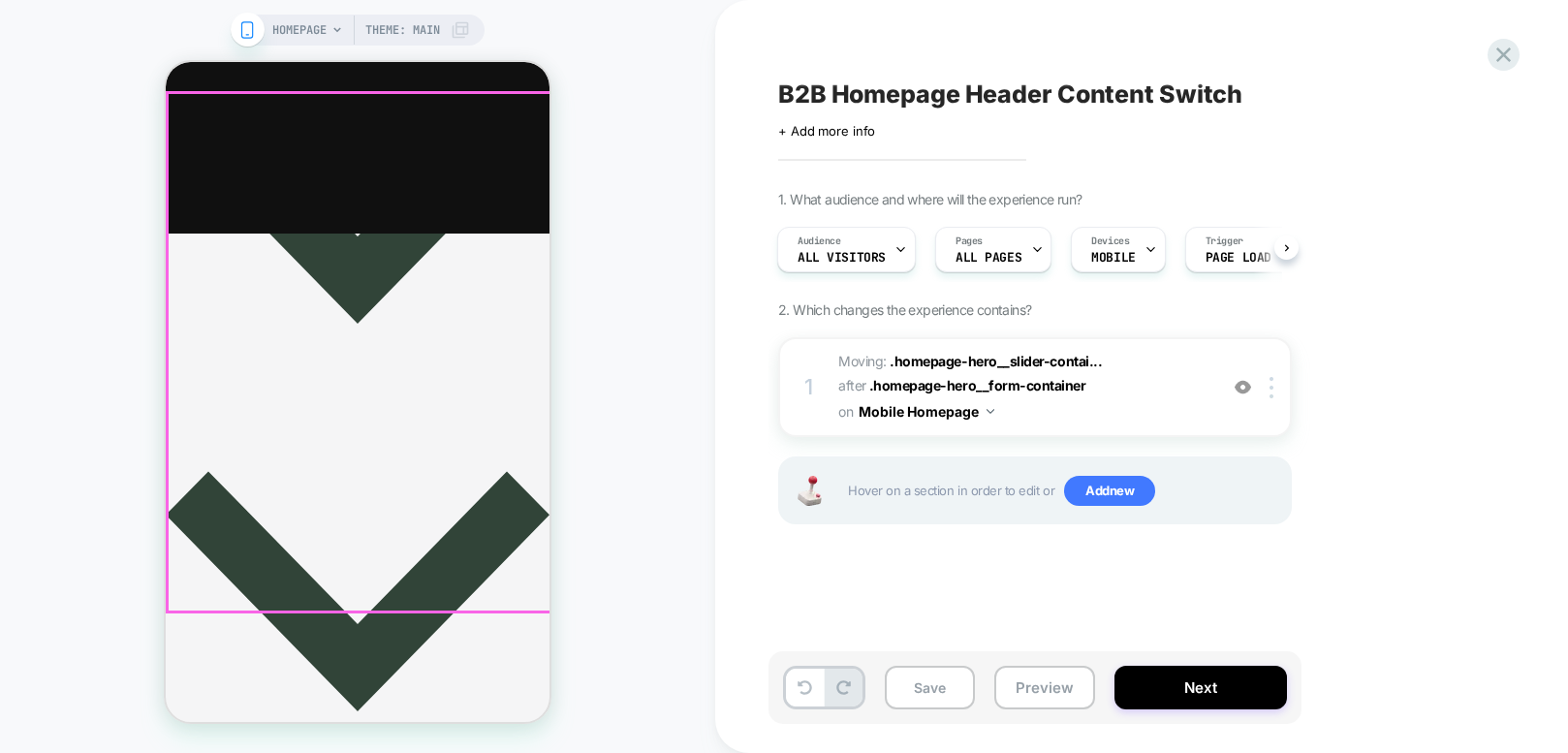
scroll to position [543, 0]
